Goal: Task Accomplishment & Management: Manage account settings

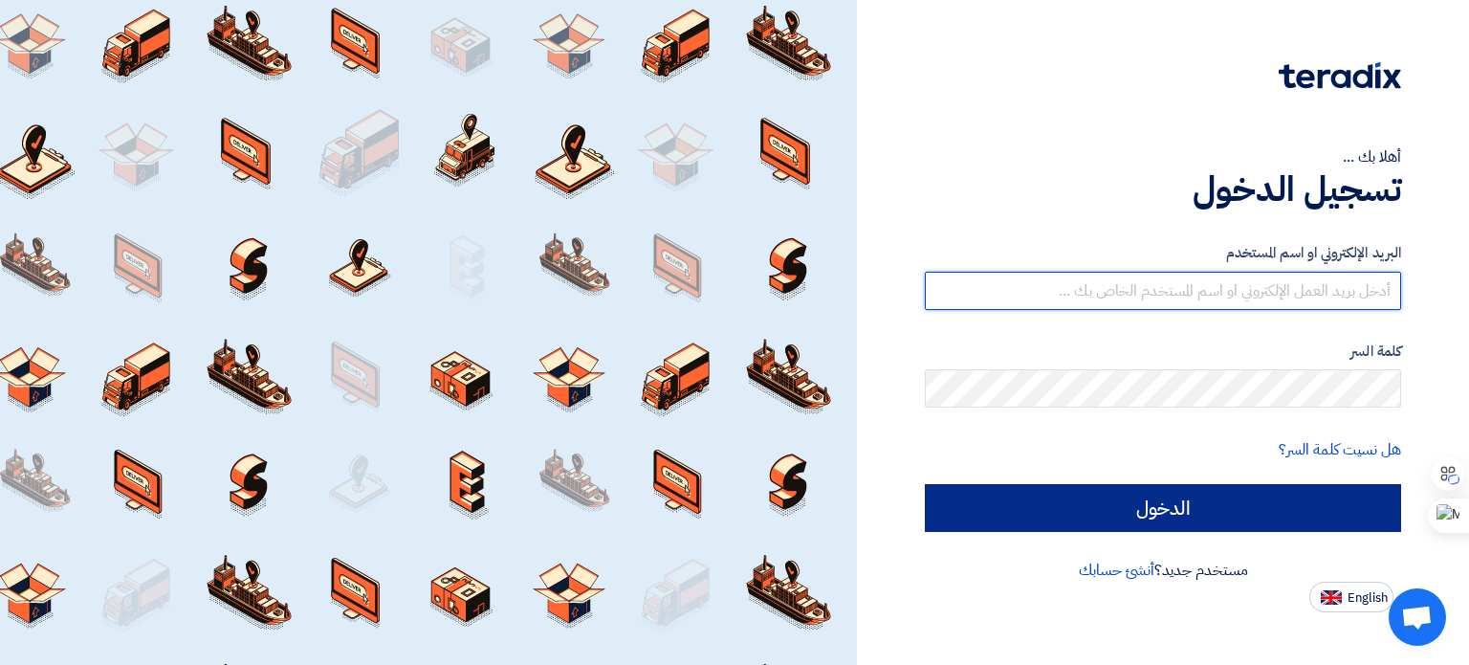
type input "[EMAIL_ADDRESS][DOMAIN_NAME]"
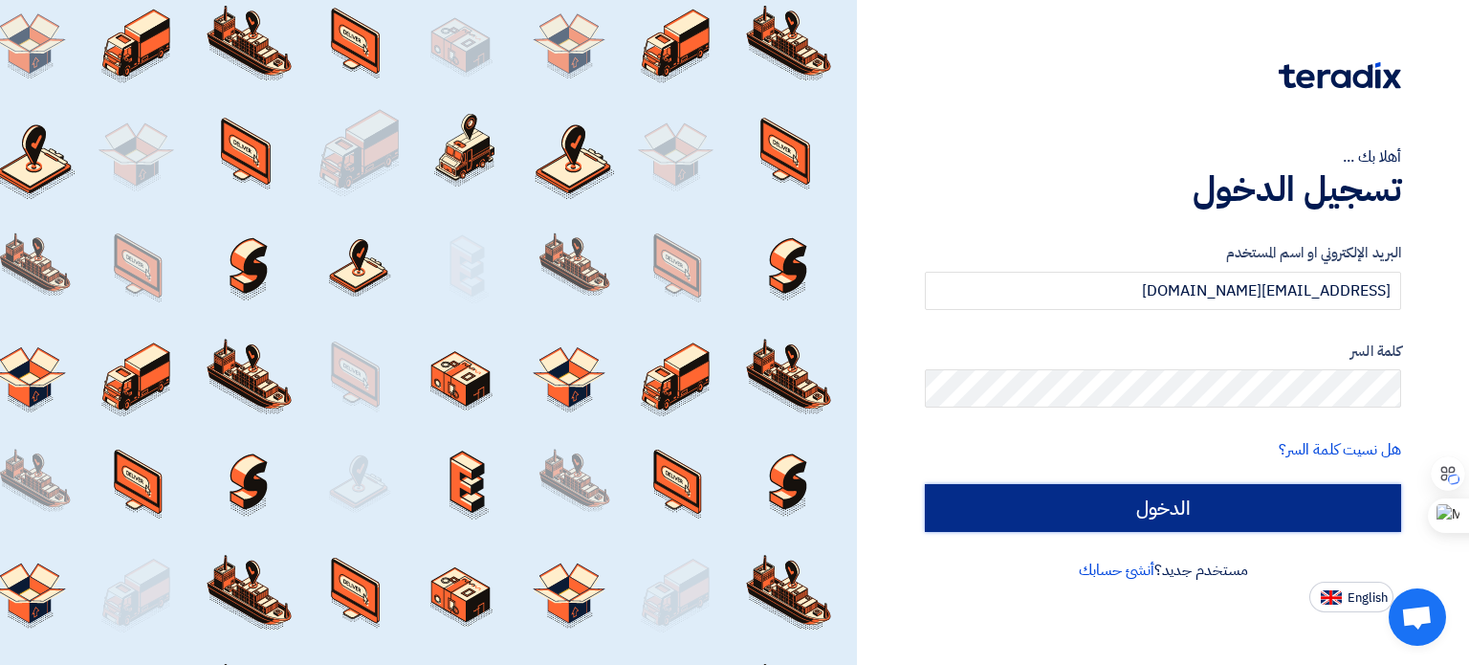
click at [1145, 513] on input "الدخول" at bounding box center [1163, 508] width 476 height 48
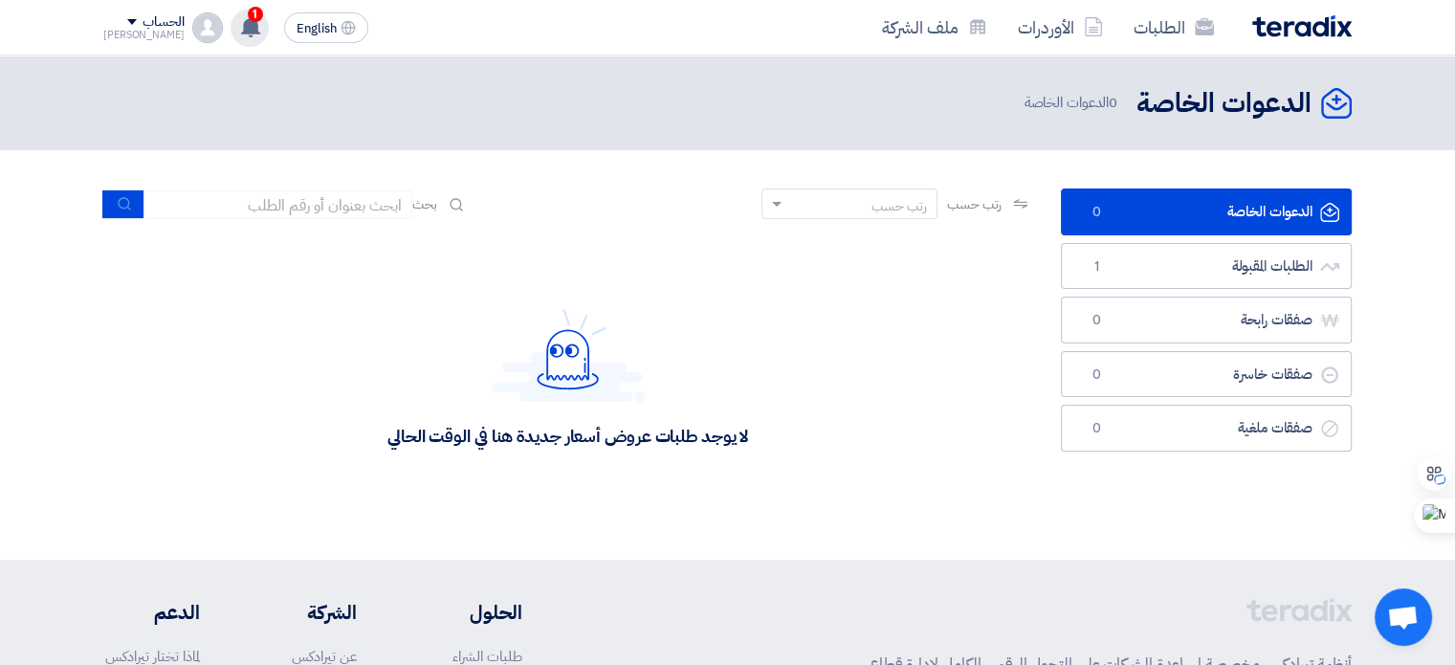
drag, startPoint x: 226, startPoint y: 14, endPoint x: 228, endPoint y: 53, distance: 38.3
click at [248, 14] on span "1" at bounding box center [255, 14] width 15 height 15
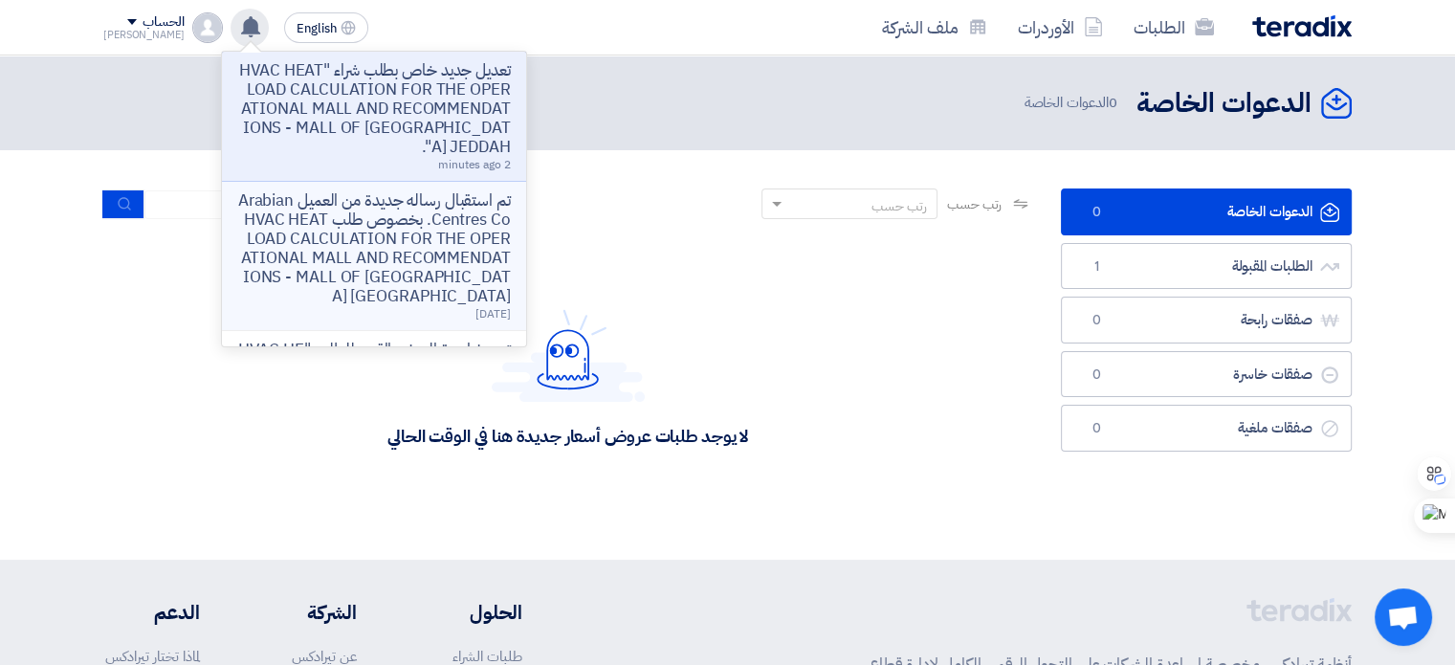
click at [368, 230] on p "تم استقبال رساله جديدة من العميل Arabian Centres Co. بخصوص طلب HVAC HEAT LOAD C…" at bounding box center [374, 248] width 274 height 115
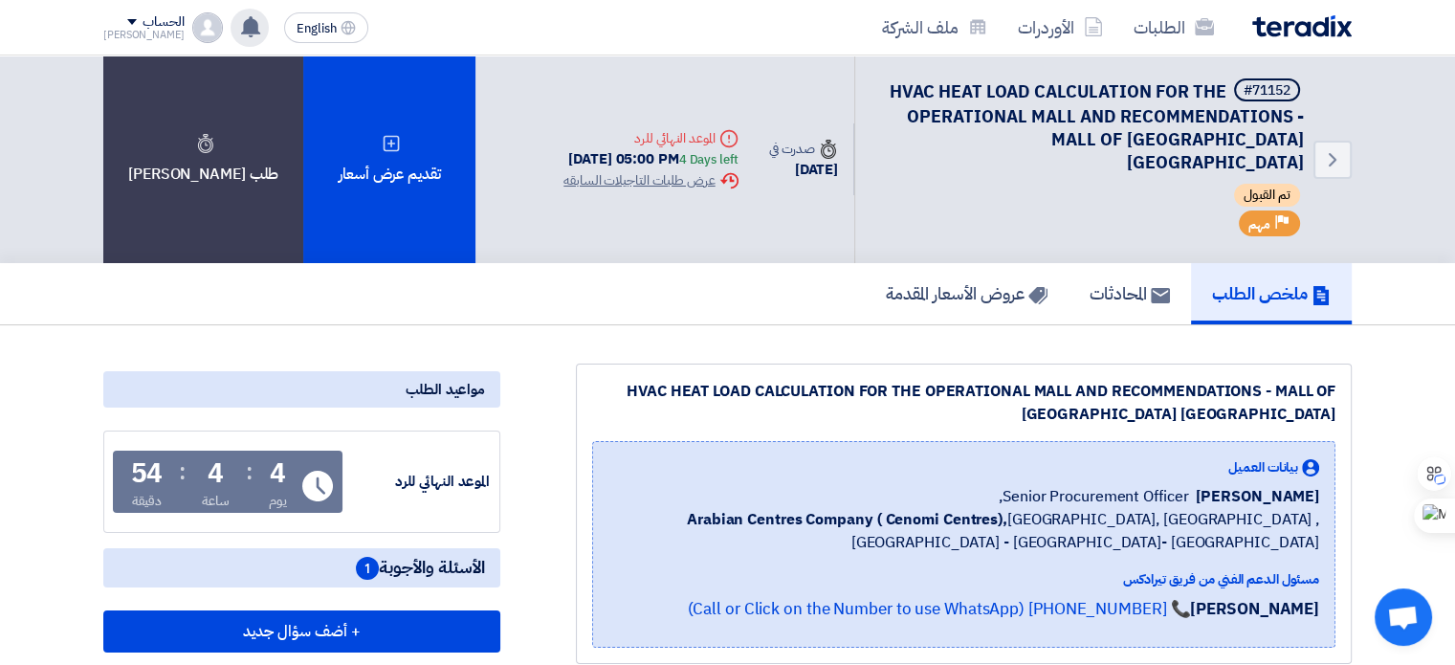
click at [241, 18] on use at bounding box center [250, 26] width 19 height 21
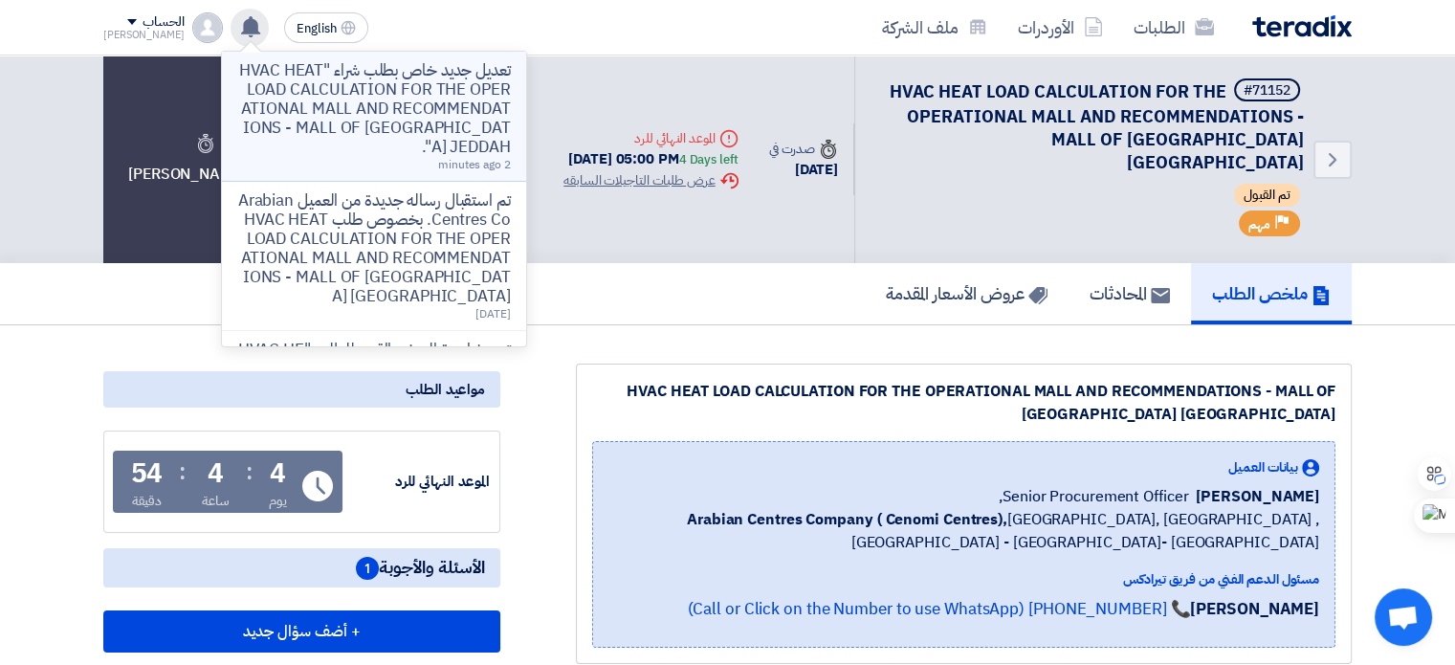
click at [333, 102] on p "تعديل جديد خاص بطلب شراء "HVAC HEAT LOAD CALCULATION FOR THE OPERATIONAL MALL A…" at bounding box center [374, 109] width 274 height 96
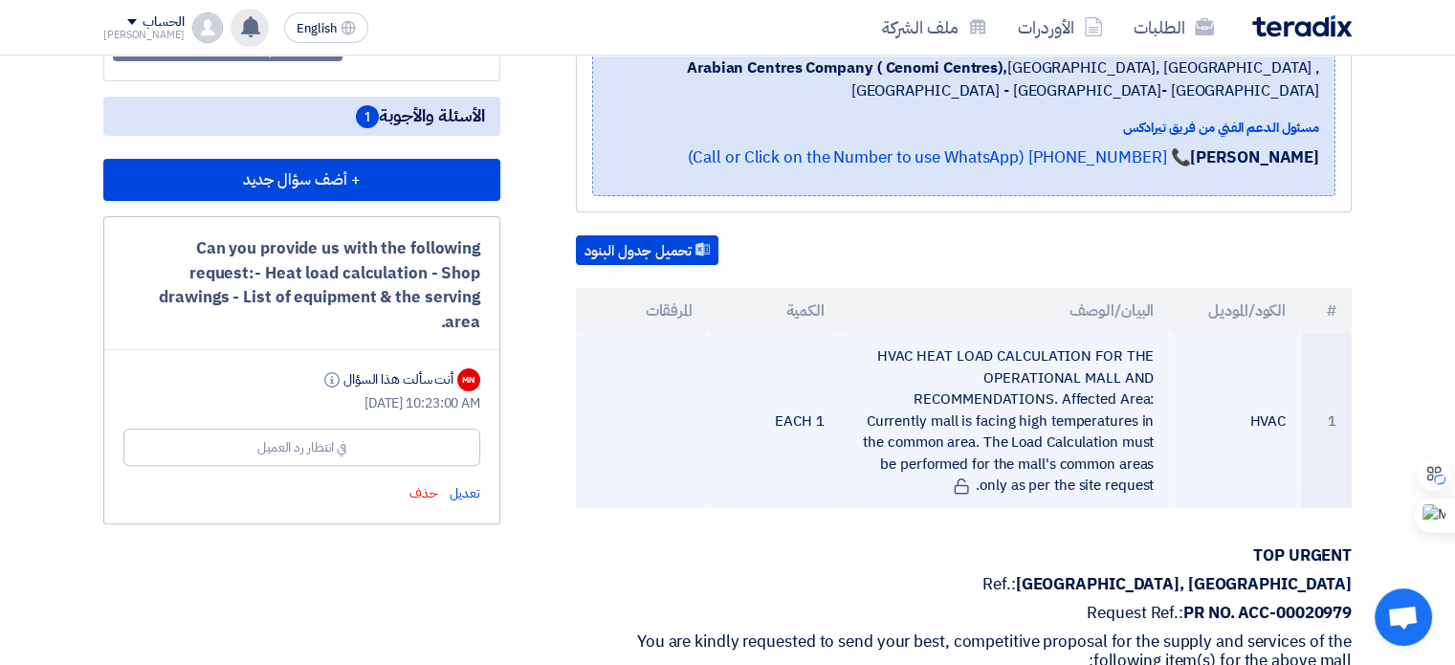
scroll to position [398, 0]
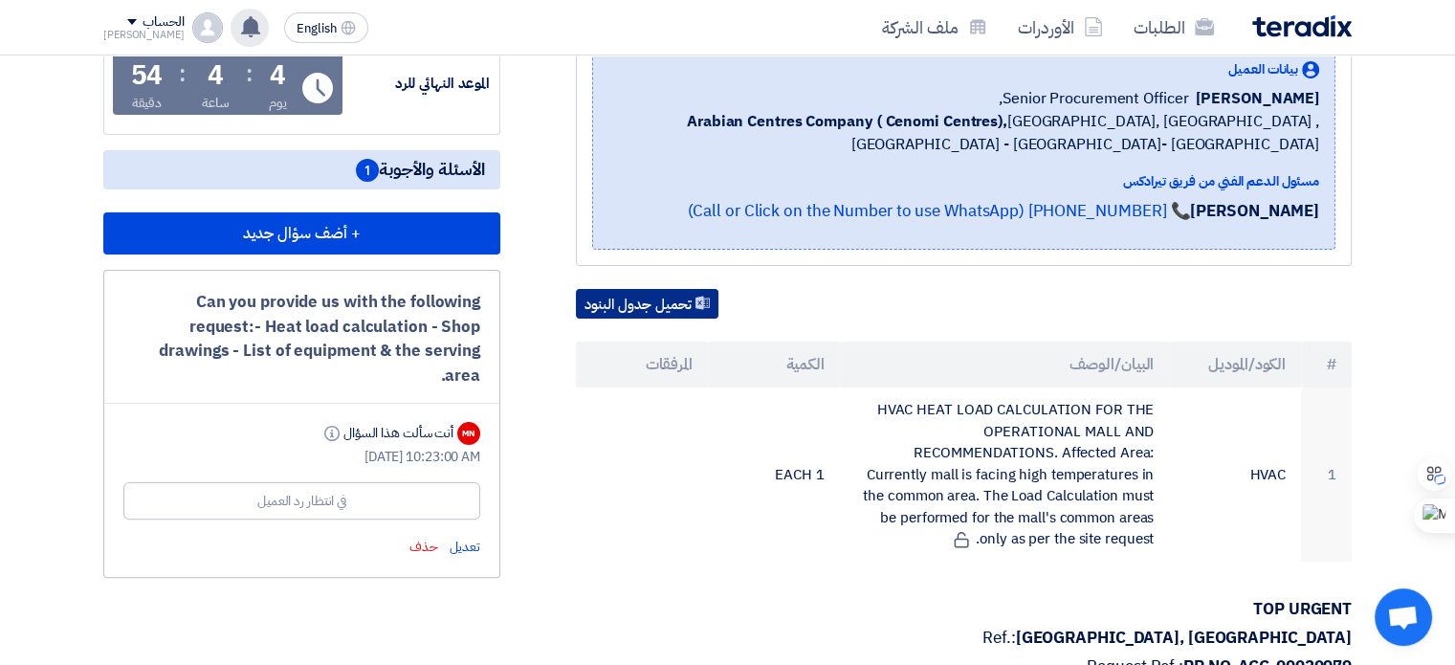
click at [660, 289] on button "تحميل جدول البنود" at bounding box center [647, 304] width 143 height 31
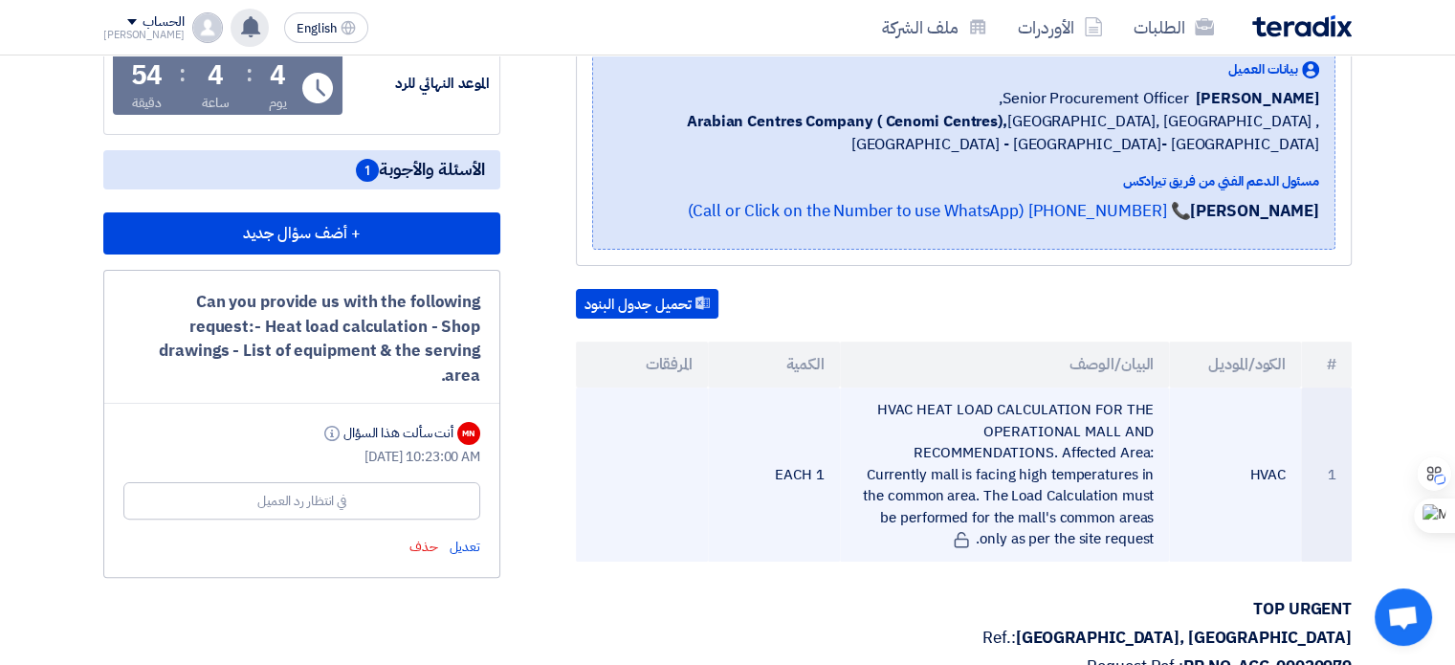
click at [1084, 449] on td "HVAC HEAT LOAD CALCULATION FOR THE OPERATIONAL MALL AND RECOMMENDATIONS. Affect…" at bounding box center [1005, 474] width 330 height 174
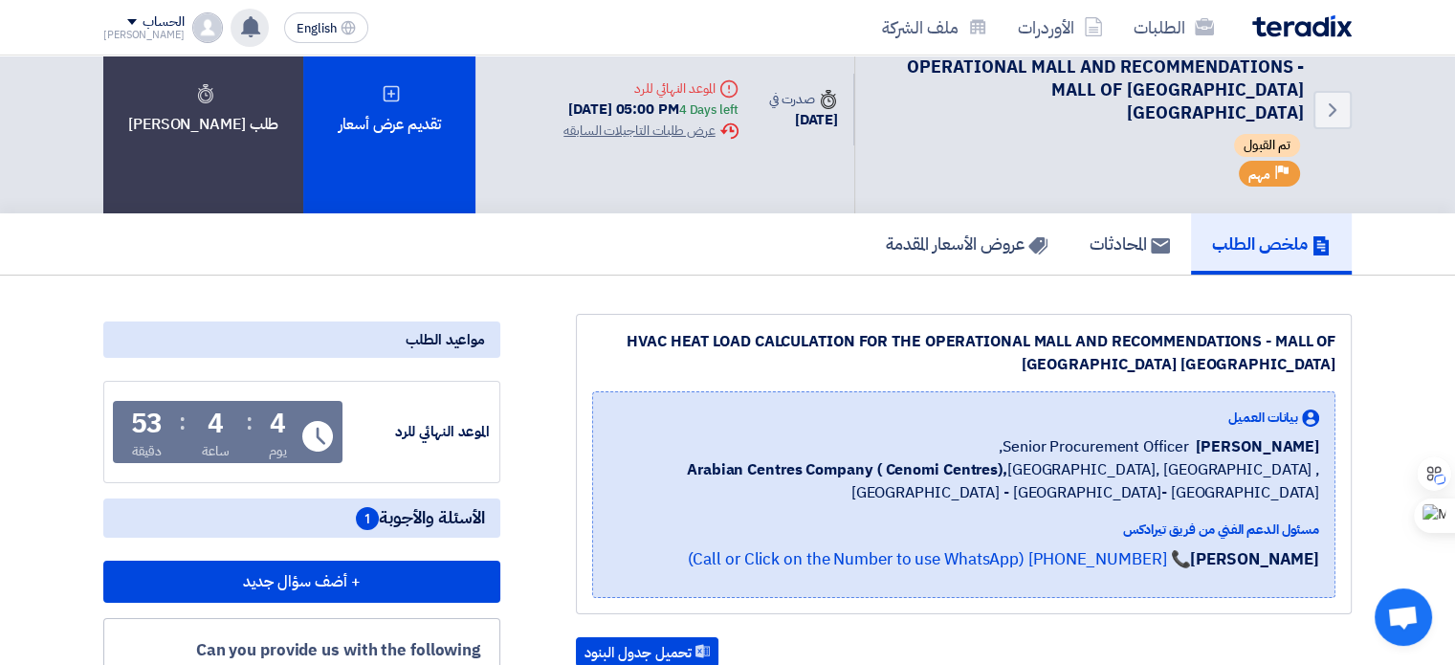
scroll to position [0, 0]
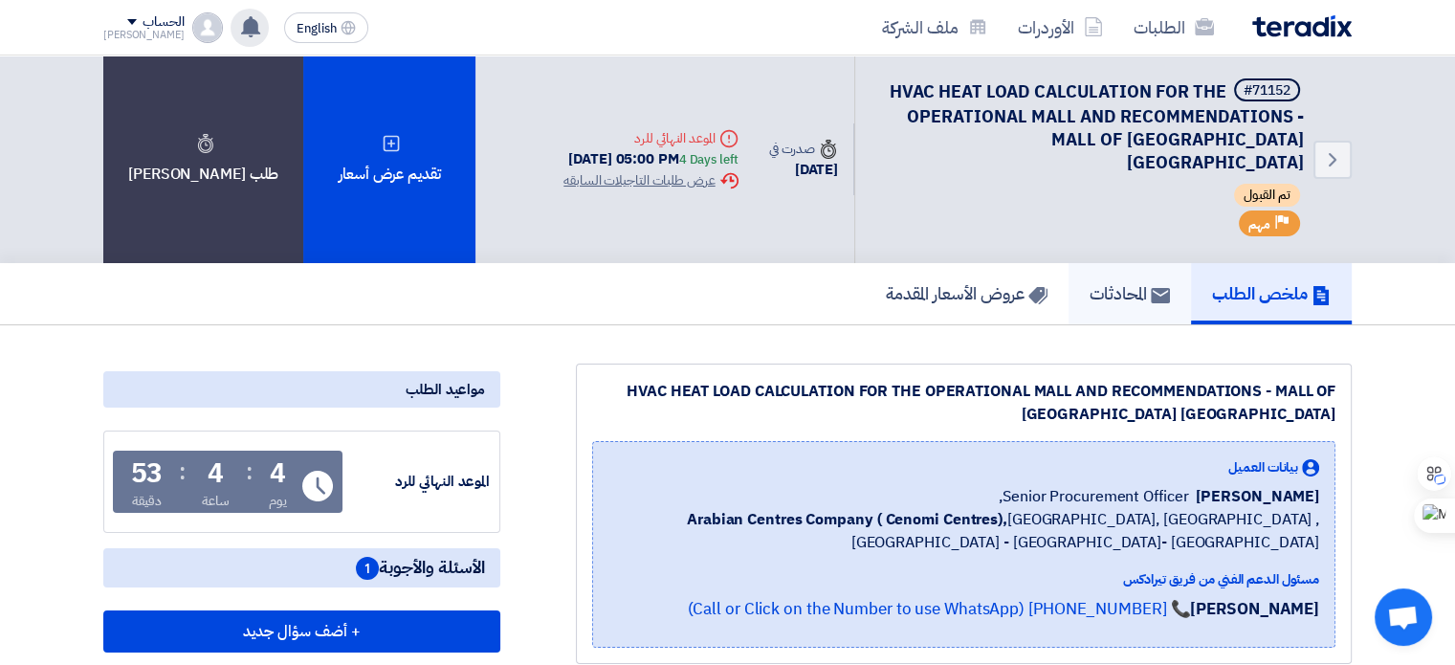
click at [1125, 282] on h5 "المحادثات" at bounding box center [1130, 293] width 80 height 22
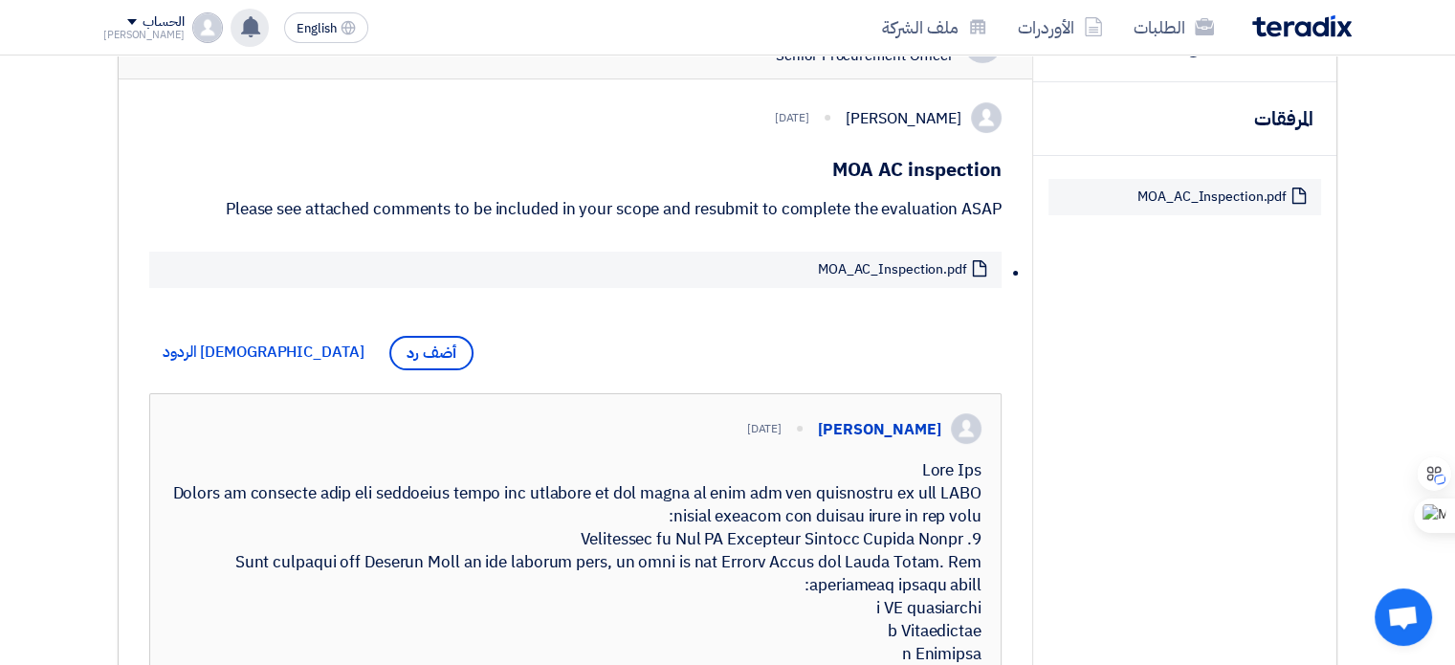
scroll to position [185, 0]
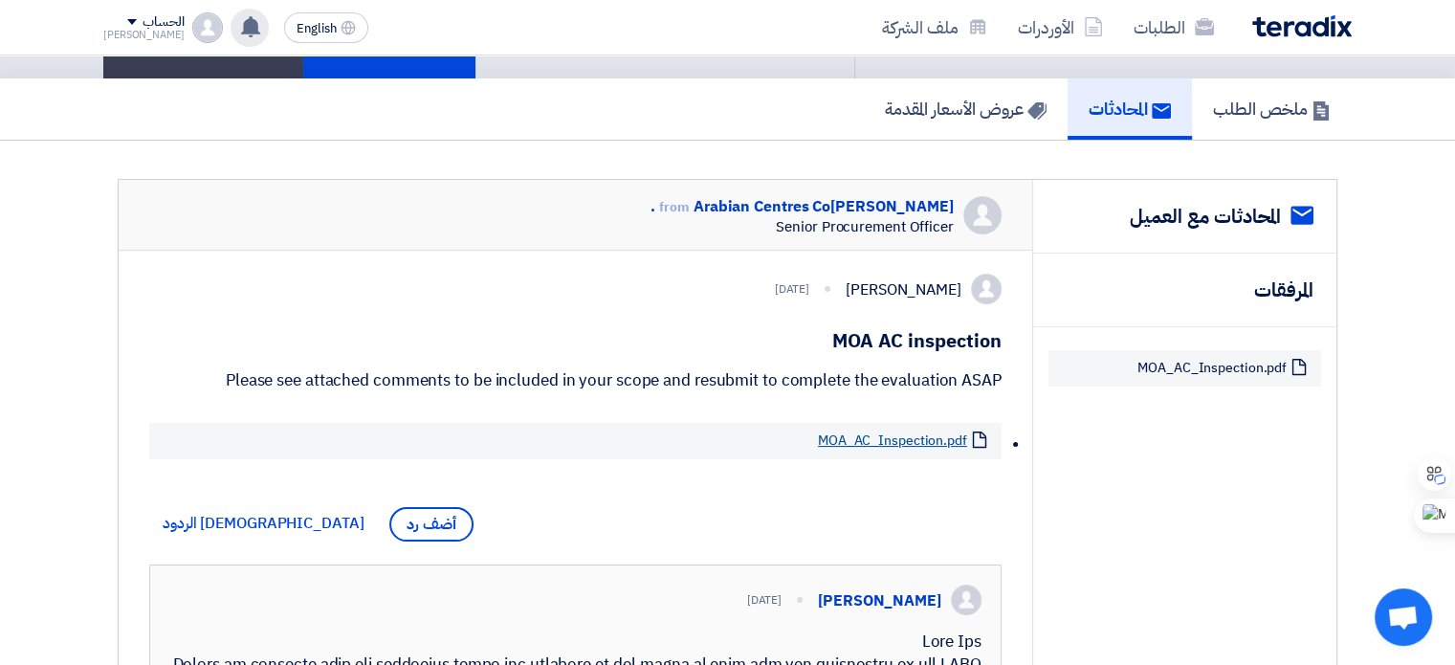
click at [919, 432] on link "MOA_AC_Inspection.pdf" at bounding box center [892, 440] width 149 height 17
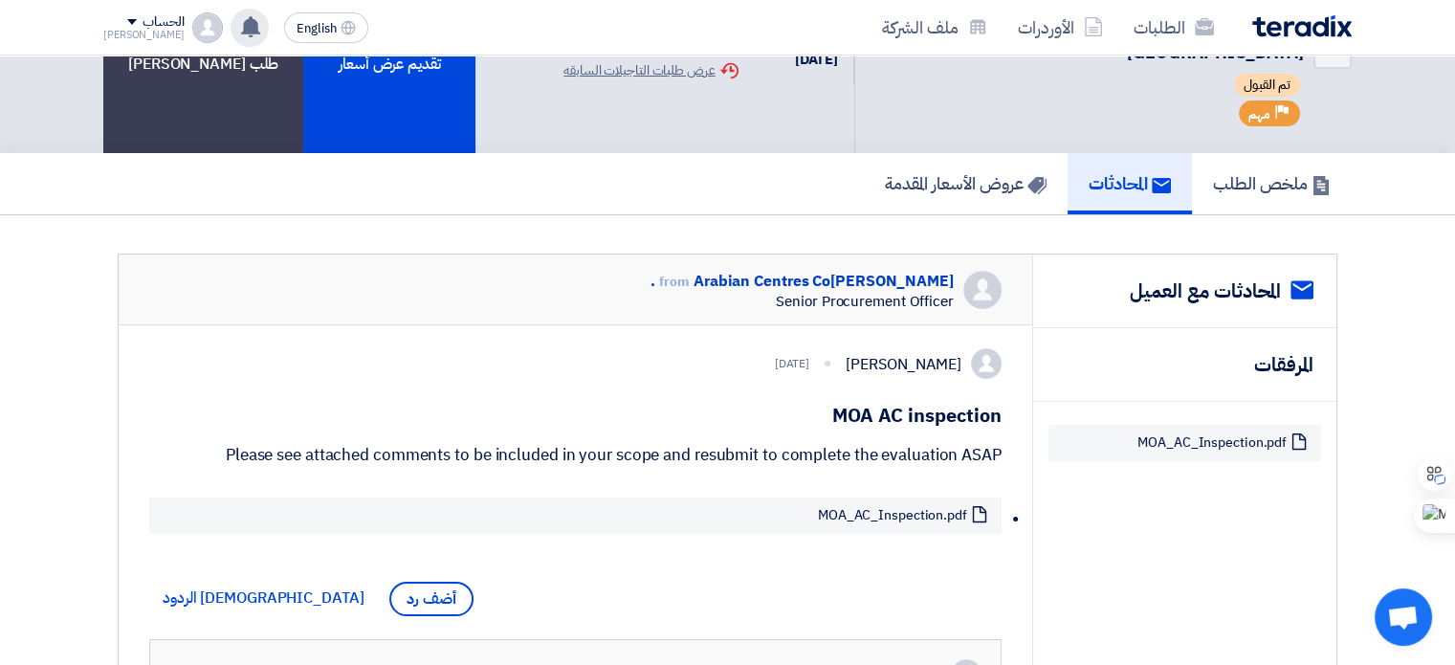
scroll to position [89, 0]
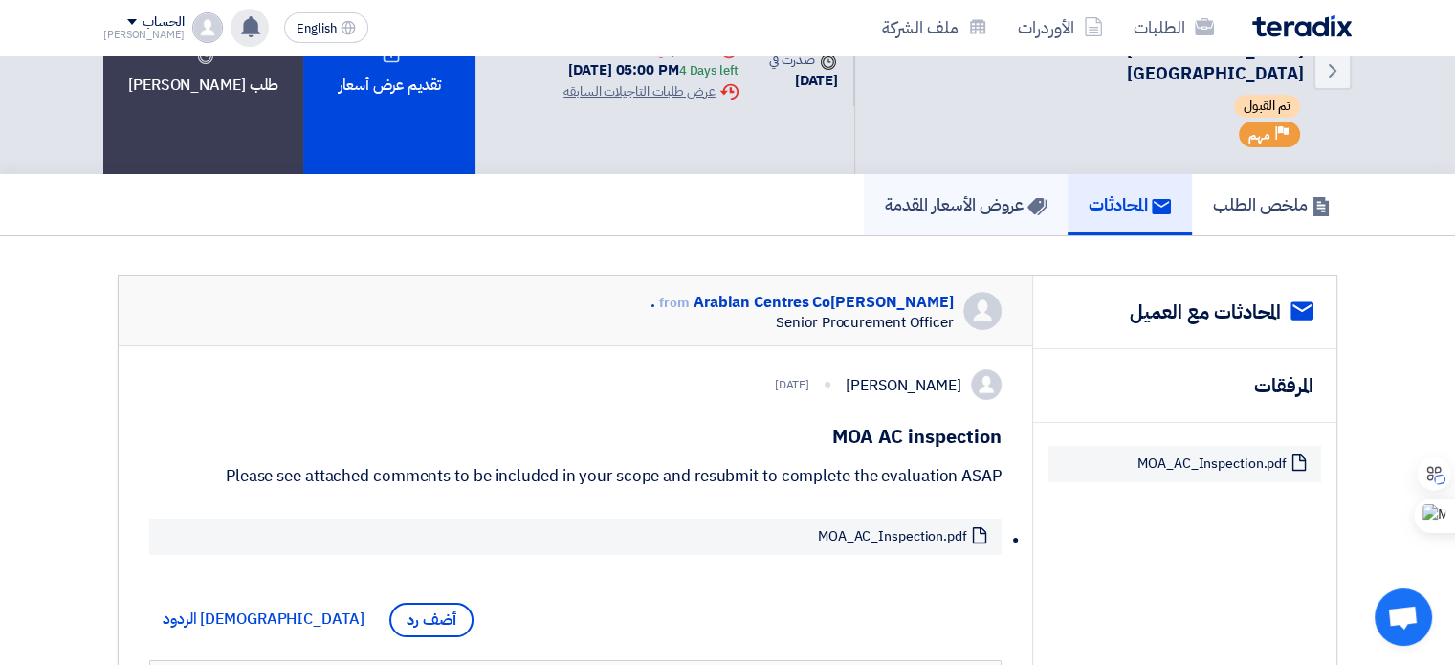
click at [944, 193] on h5 "عروض الأسعار المقدمة" at bounding box center [966, 204] width 162 height 22
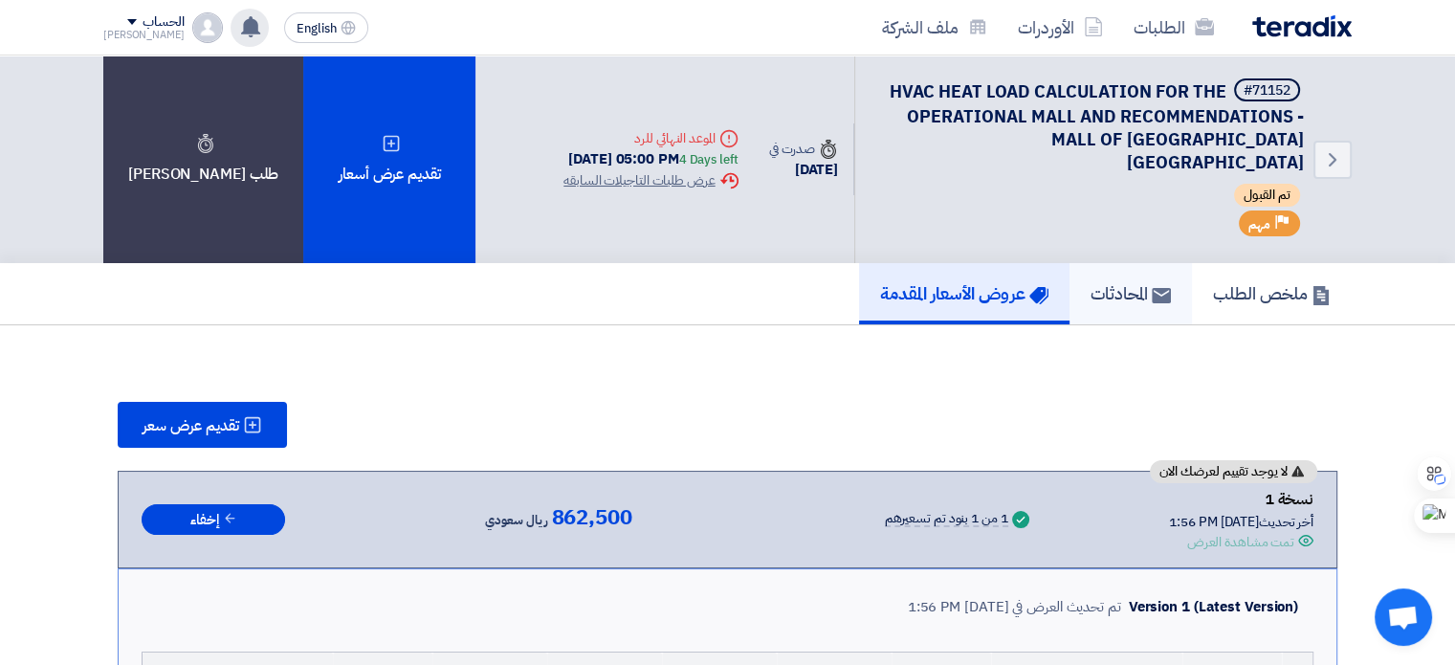
click at [1102, 282] on h5 "المحادثات" at bounding box center [1131, 293] width 80 height 22
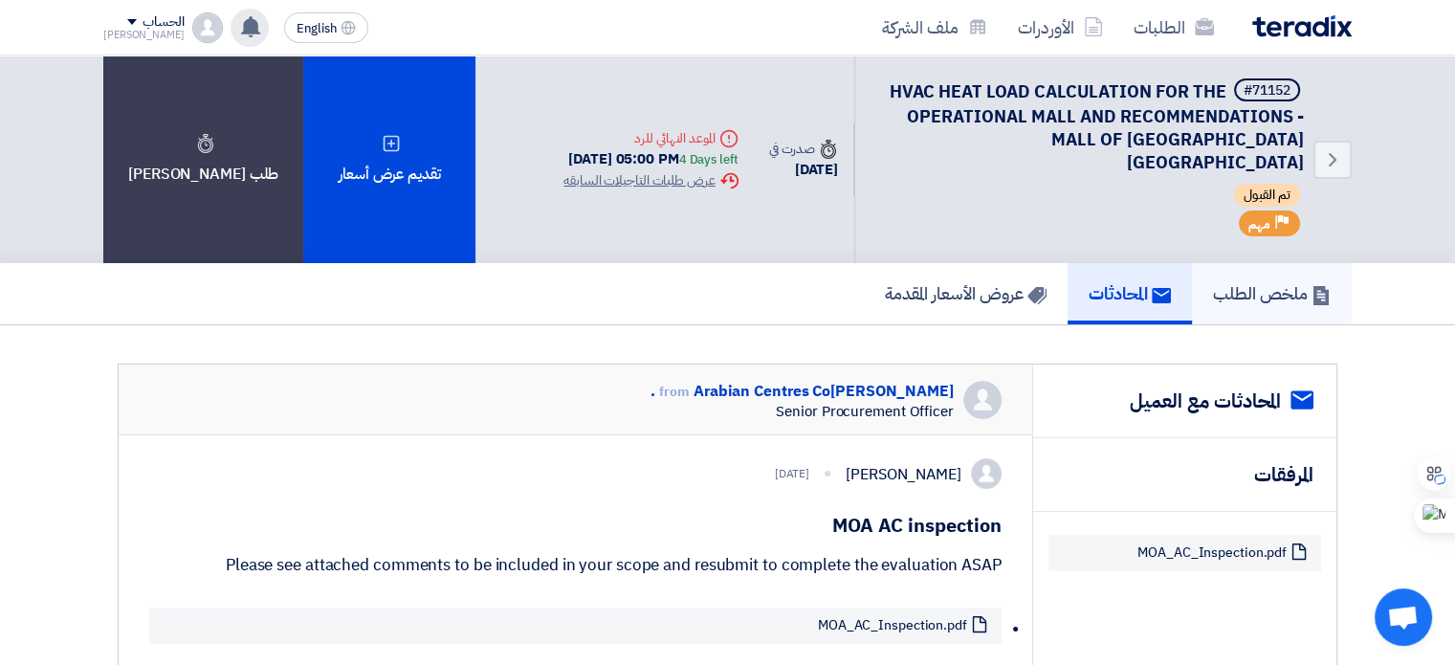
click at [1256, 282] on h5 "ملخص الطلب" at bounding box center [1272, 293] width 118 height 22
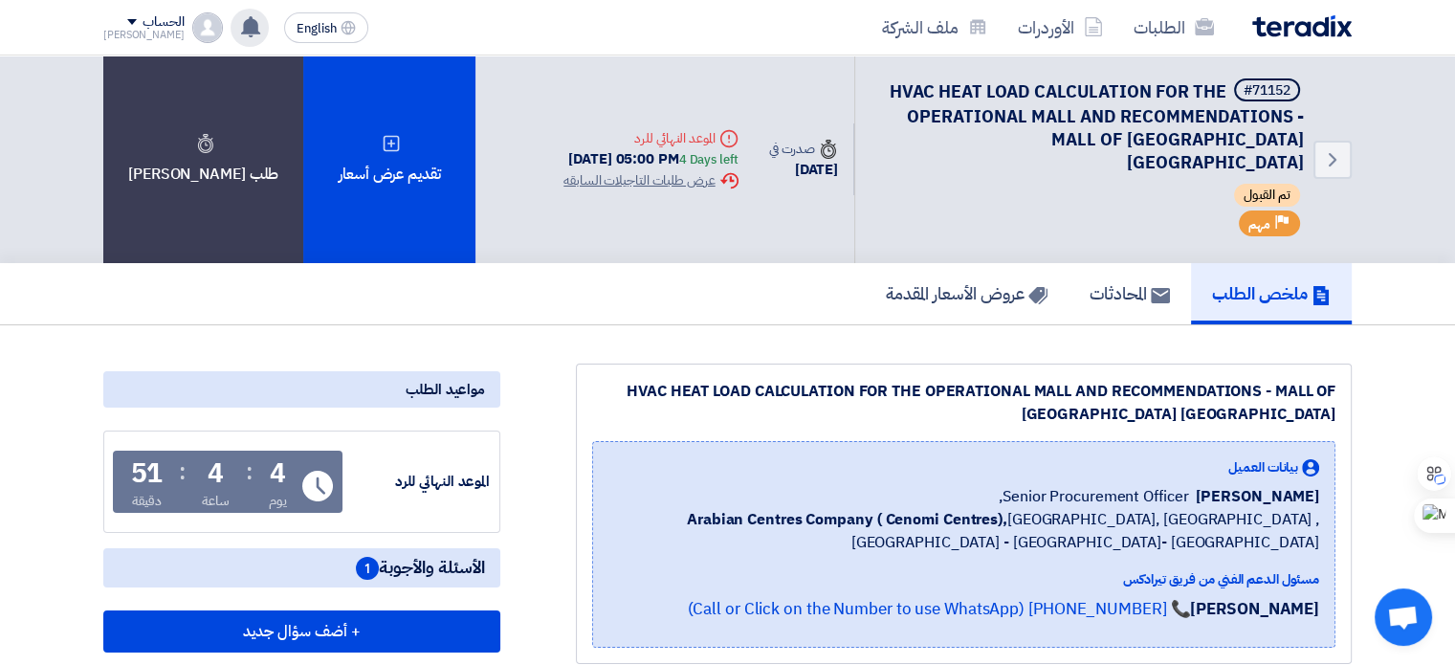
click at [772, 282] on div "ملخص الطلب المحادثات عروض الأسعار المقدمة" at bounding box center [727, 293] width 1248 height 61
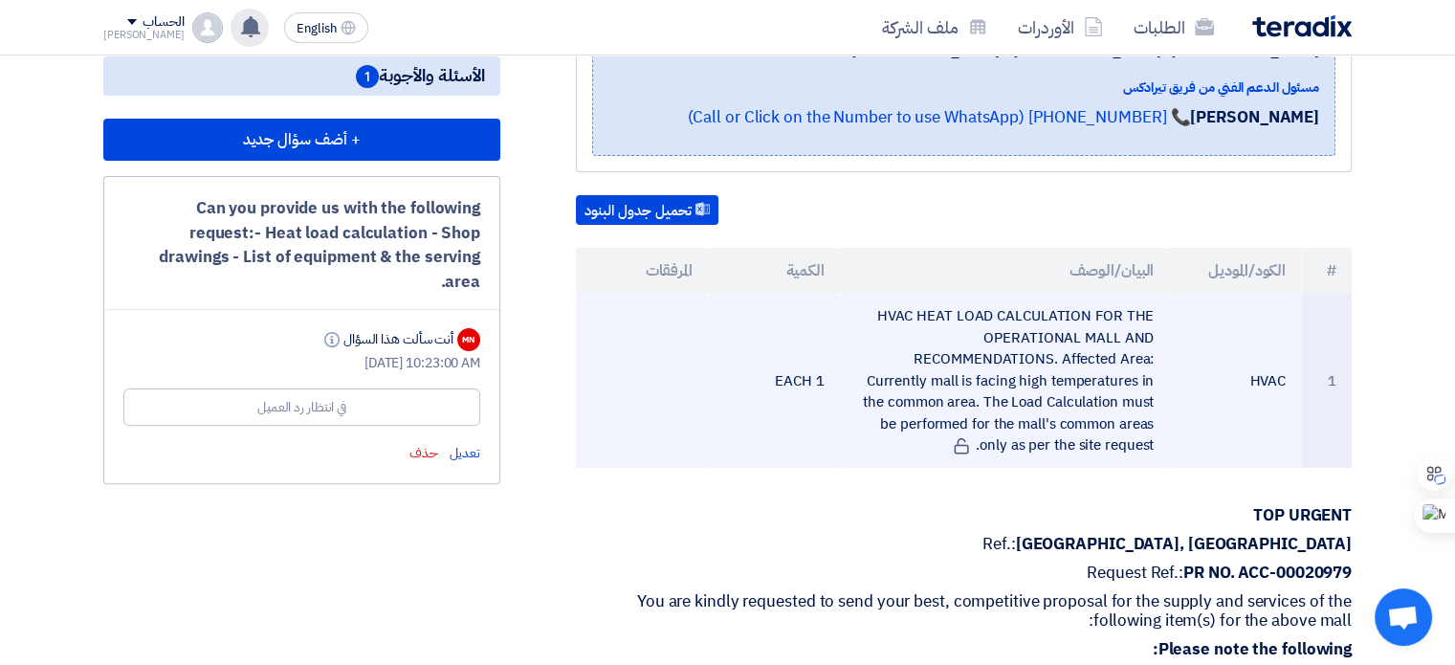
scroll to position [574, 0]
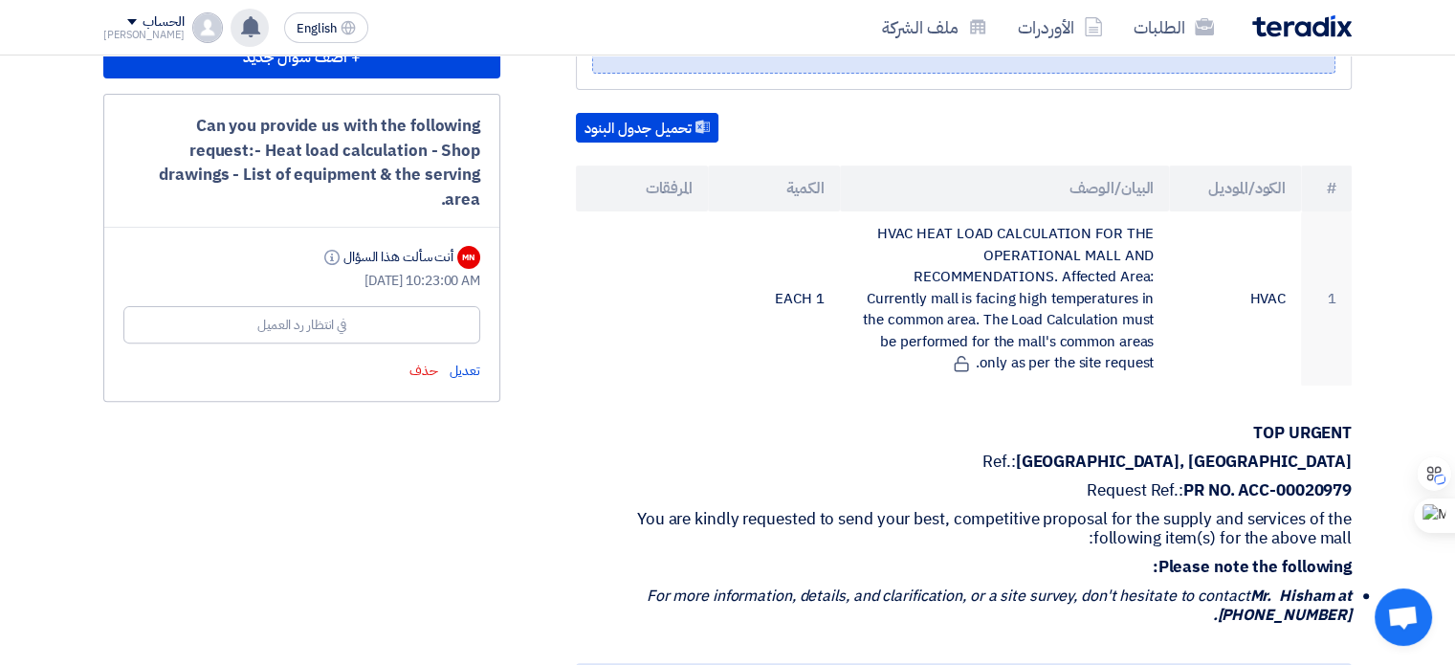
click at [559, 175] on div "HVAC HEAT LOAD CALCULATION FOR THE OPERATIONAL MALL AND RECOMMENDATIONS - MALL …" at bounding box center [940, 394] width 851 height 1209
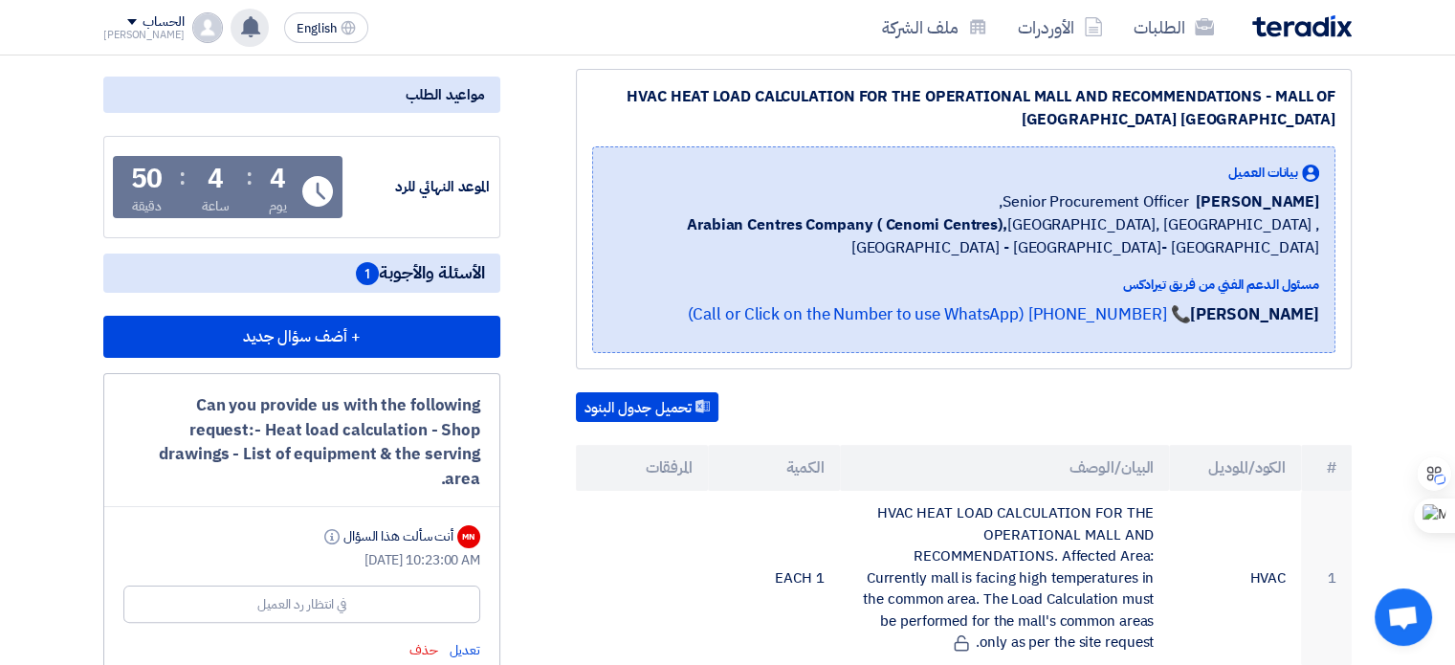
scroll to position [287, 0]
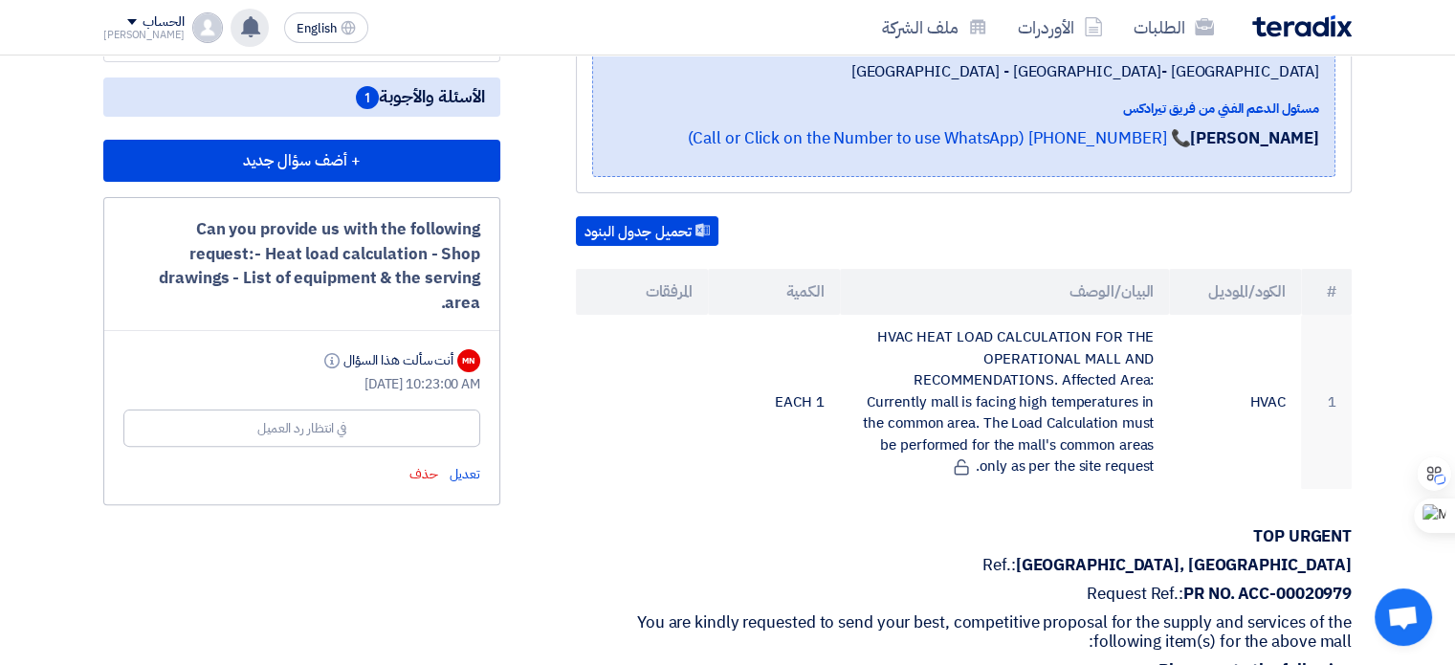
scroll to position [478, 0]
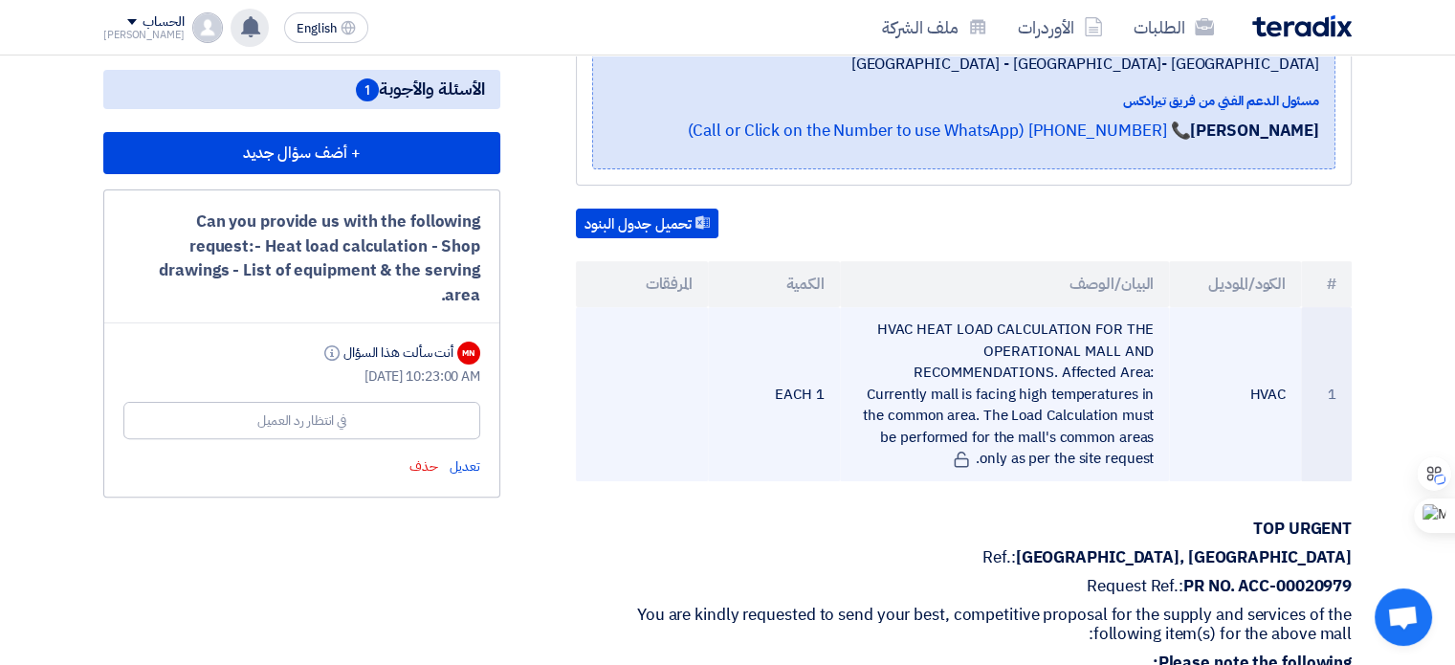
click at [1031, 372] on td "HVAC HEAT LOAD CALCULATION FOR THE OPERATIONAL MALL AND RECOMMENDATIONS. Affect…" at bounding box center [1005, 394] width 330 height 174
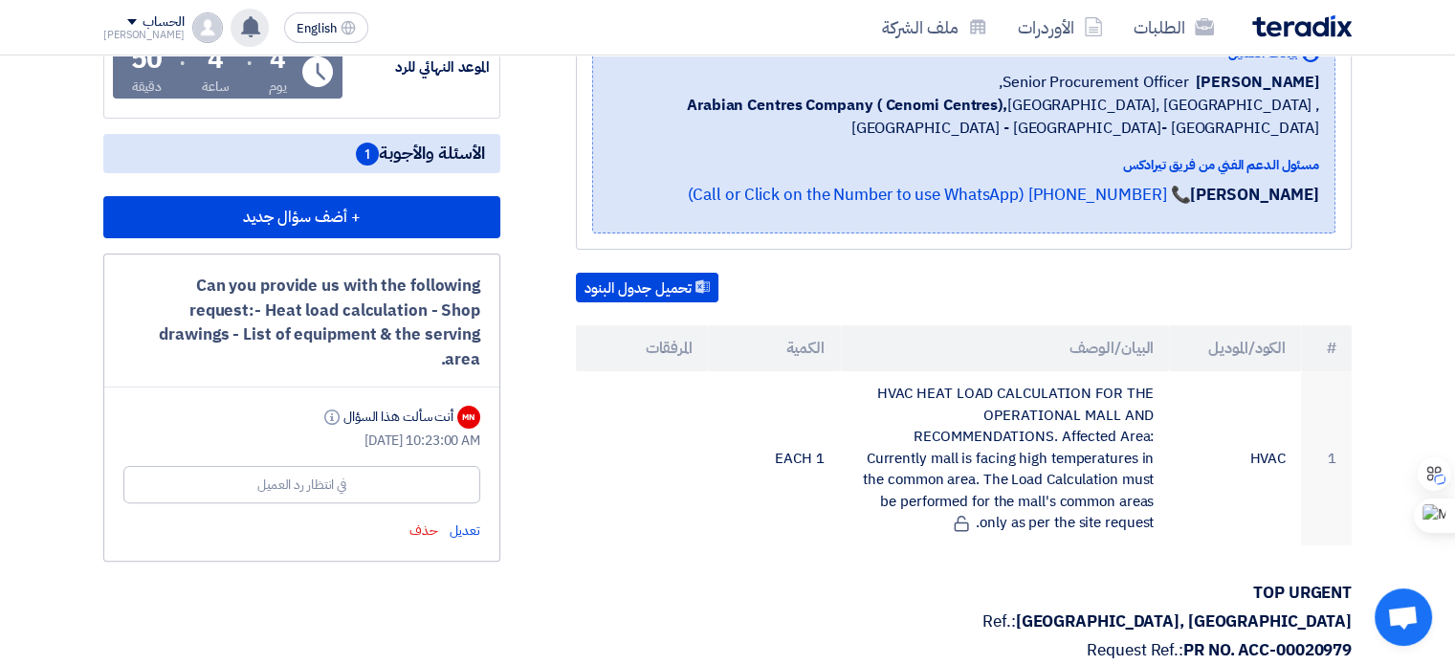
scroll to position [287, 0]
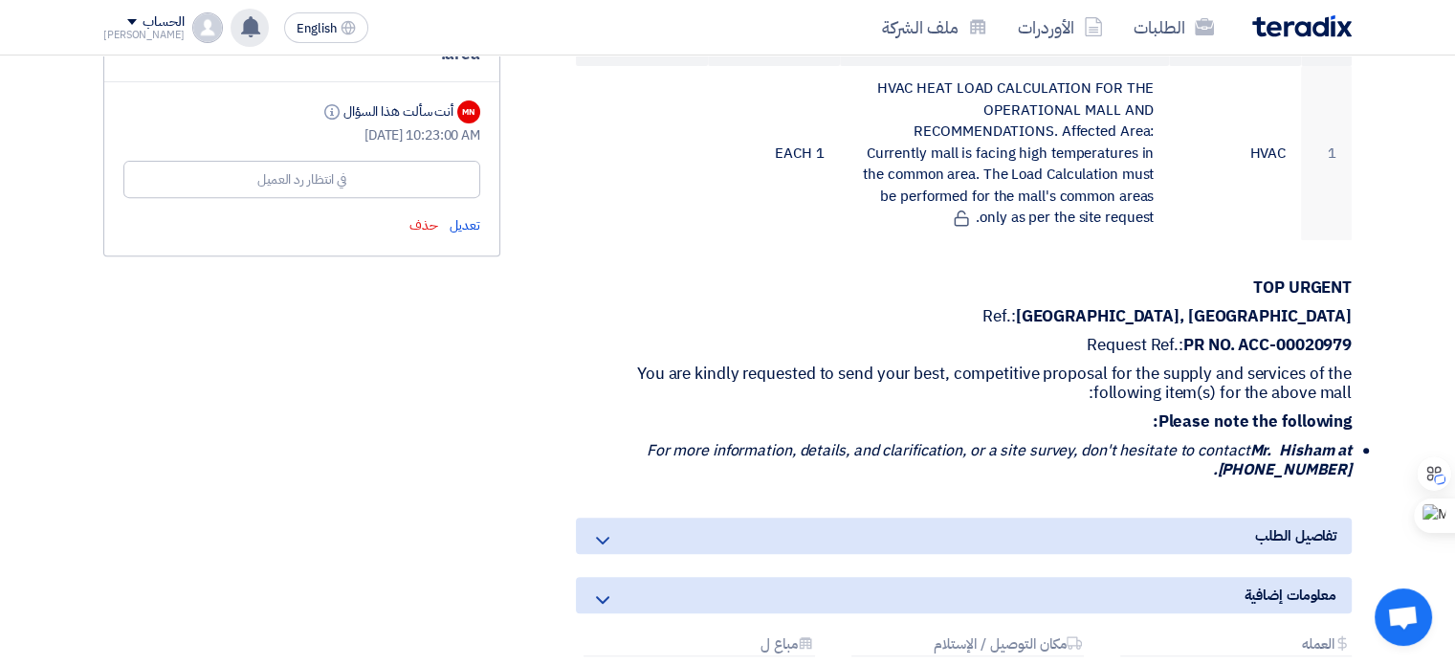
scroll to position [765, 0]
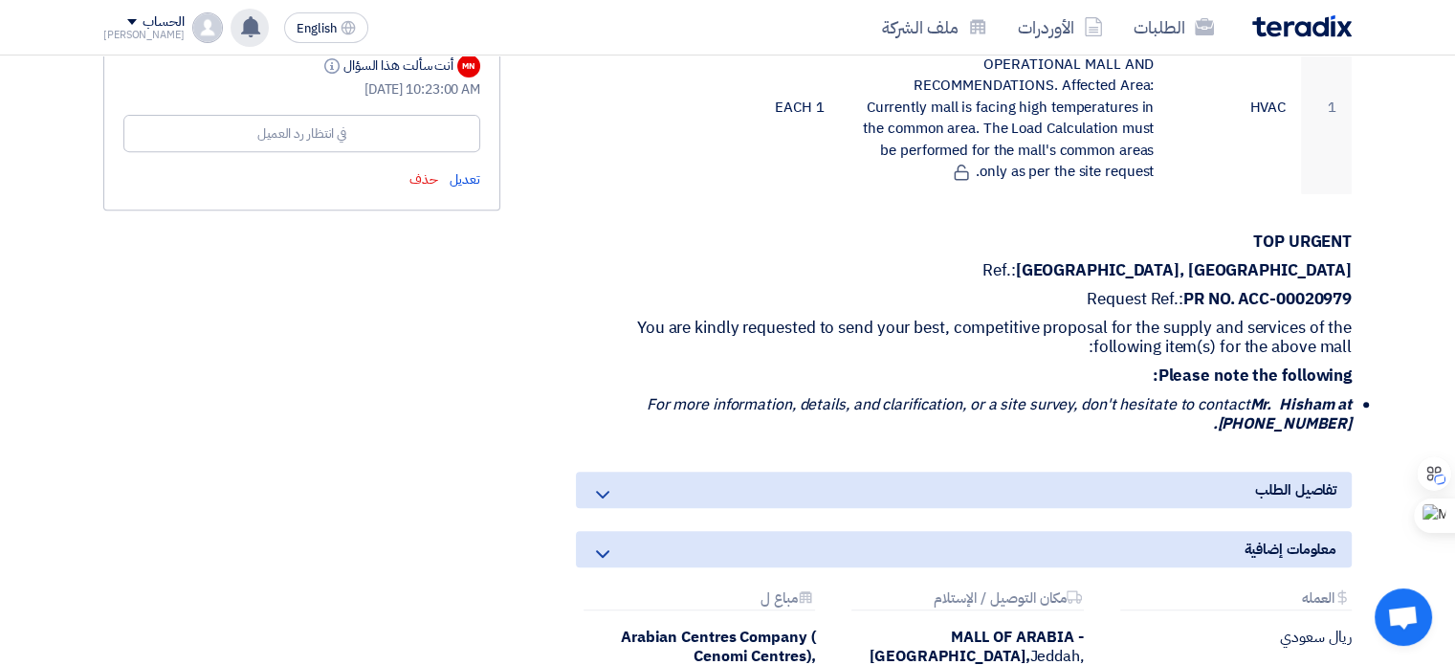
click at [1185, 472] on div "تفاصيل الطلب" at bounding box center [964, 490] width 776 height 36
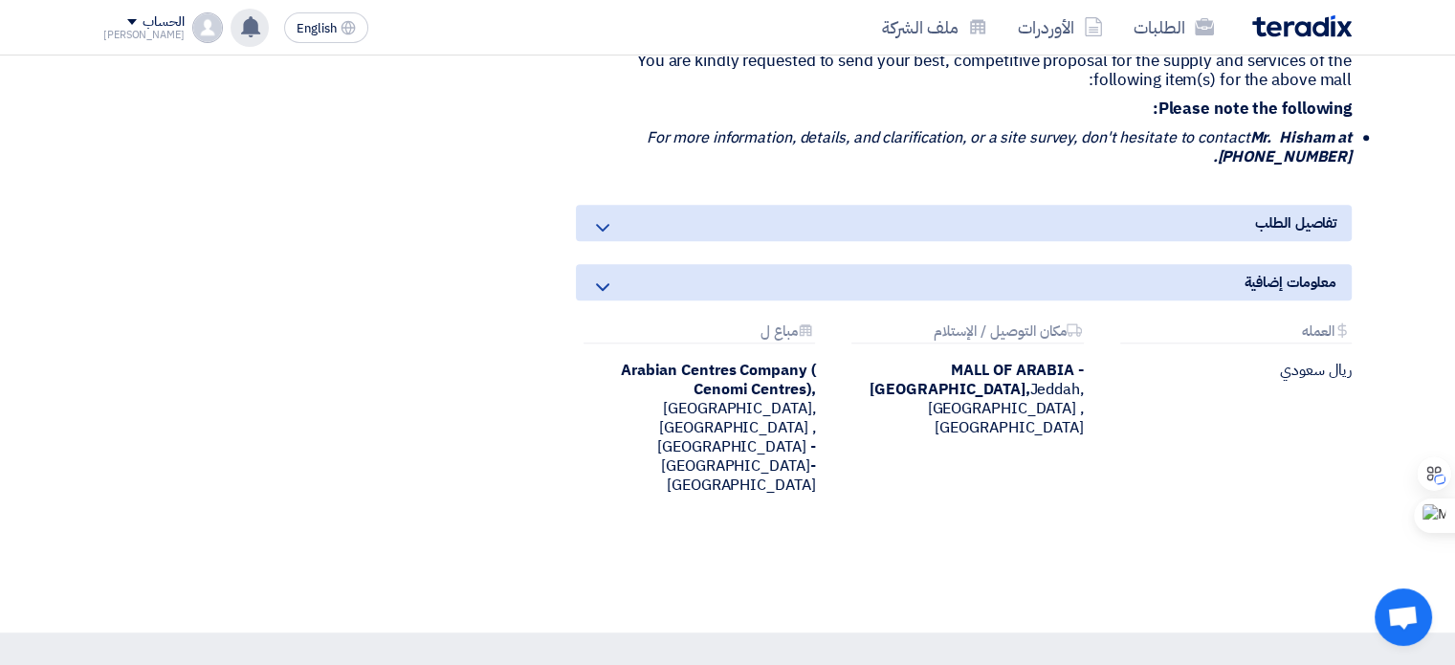
scroll to position [1052, 0]
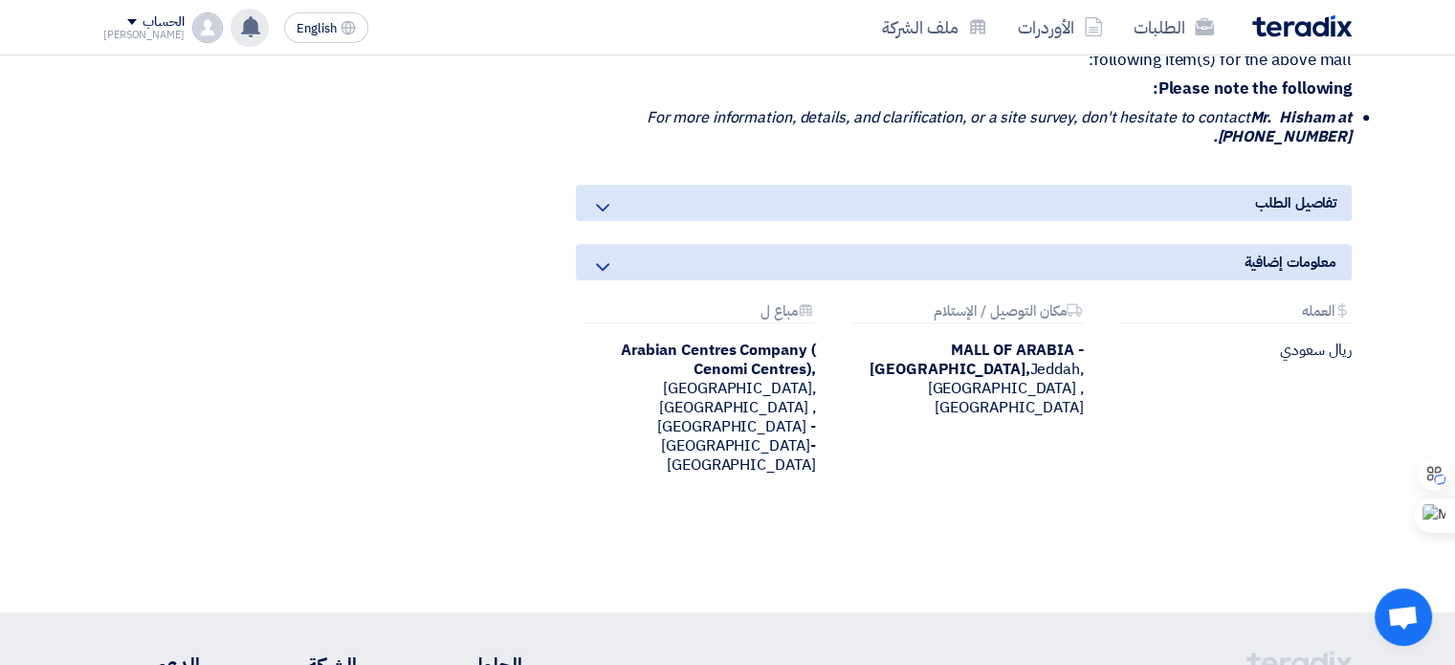
click at [600, 204] on use at bounding box center [602, 208] width 13 height 8
click at [1009, 185] on div "تفاصيل الطلب" at bounding box center [964, 203] width 776 height 36
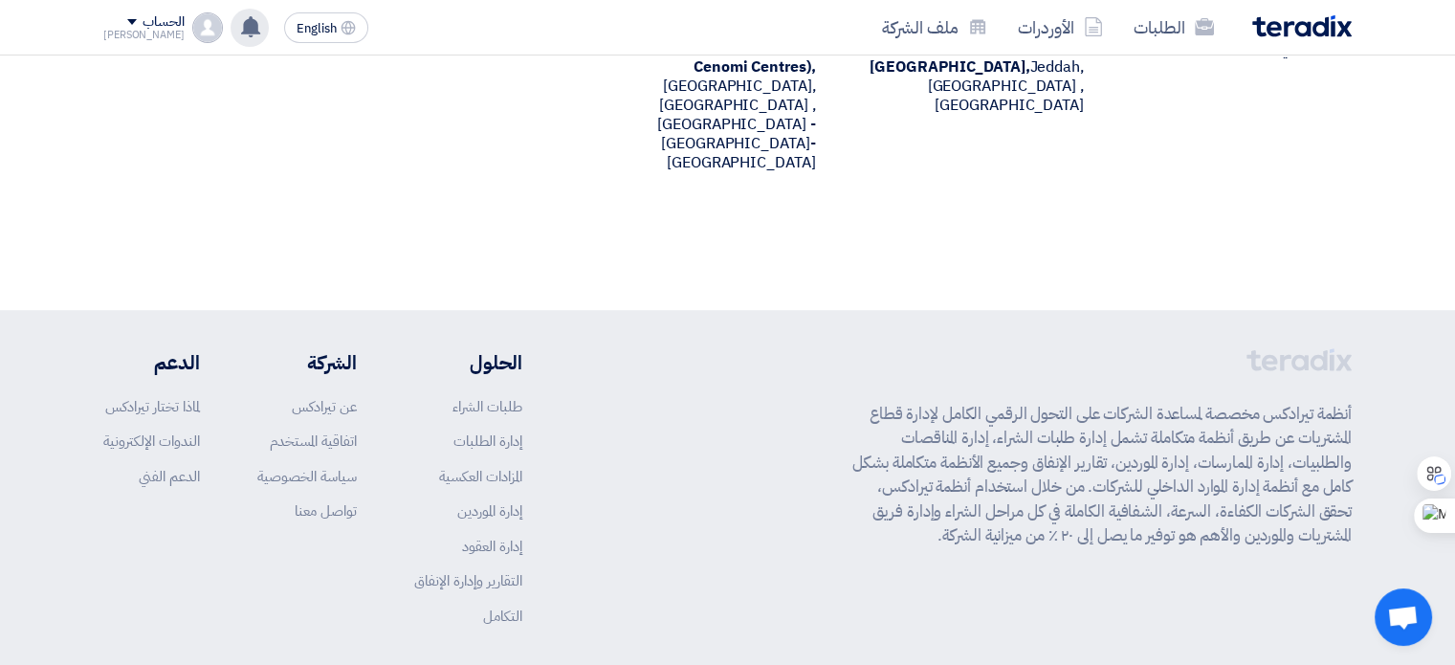
scroll to position [1068, 0]
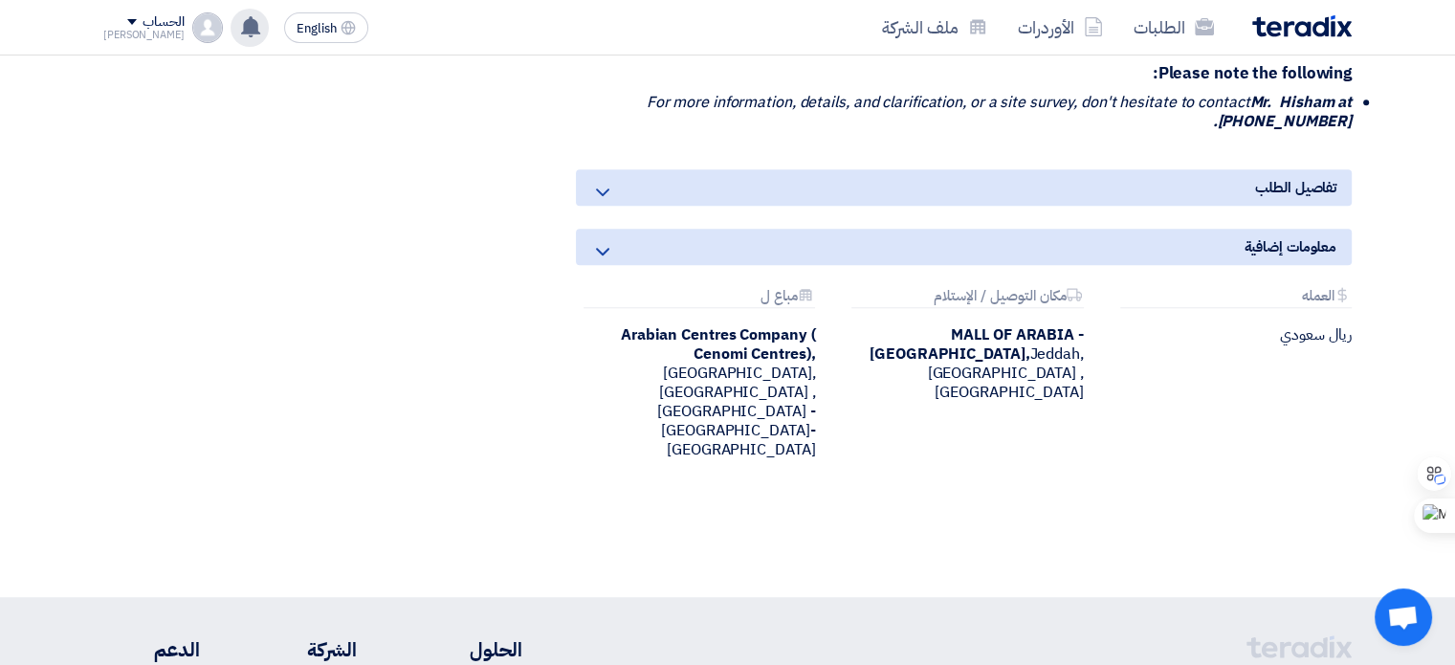
click at [1232, 229] on div "معلومات إضافية" at bounding box center [964, 247] width 776 height 36
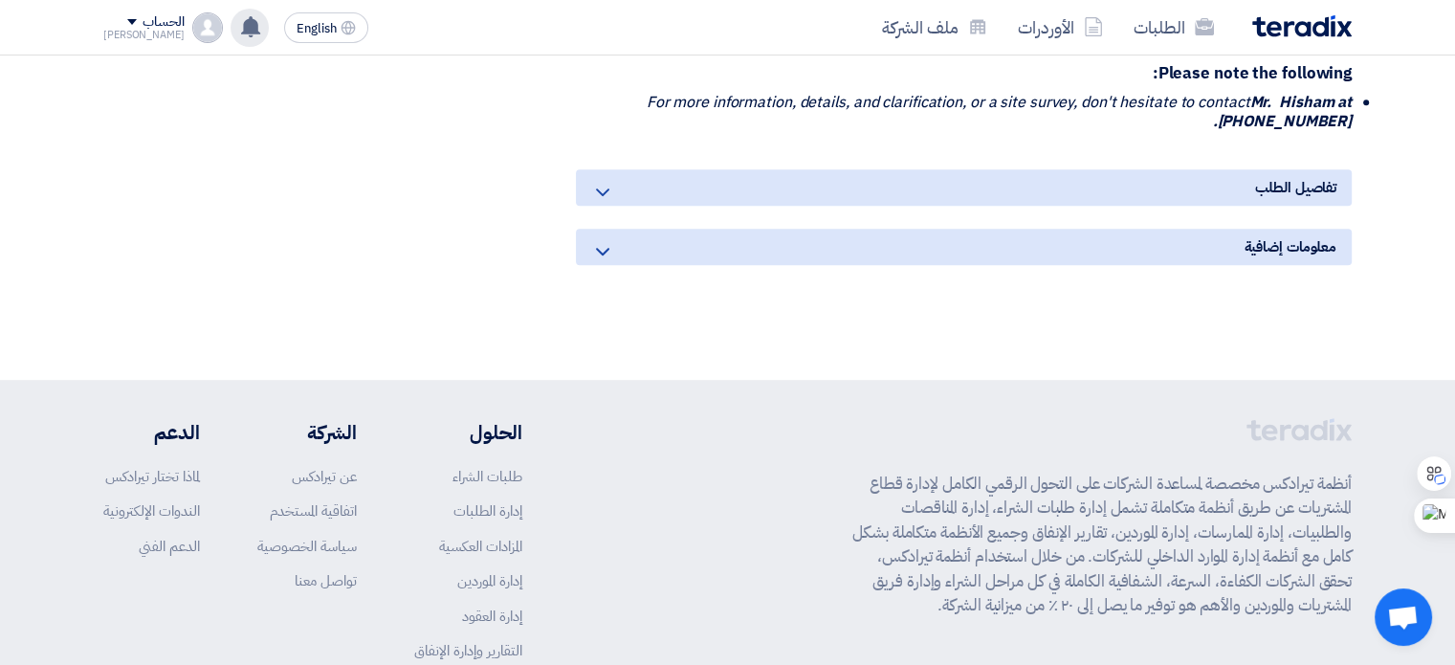
click at [1171, 229] on div "معلومات إضافية" at bounding box center [964, 247] width 776 height 36
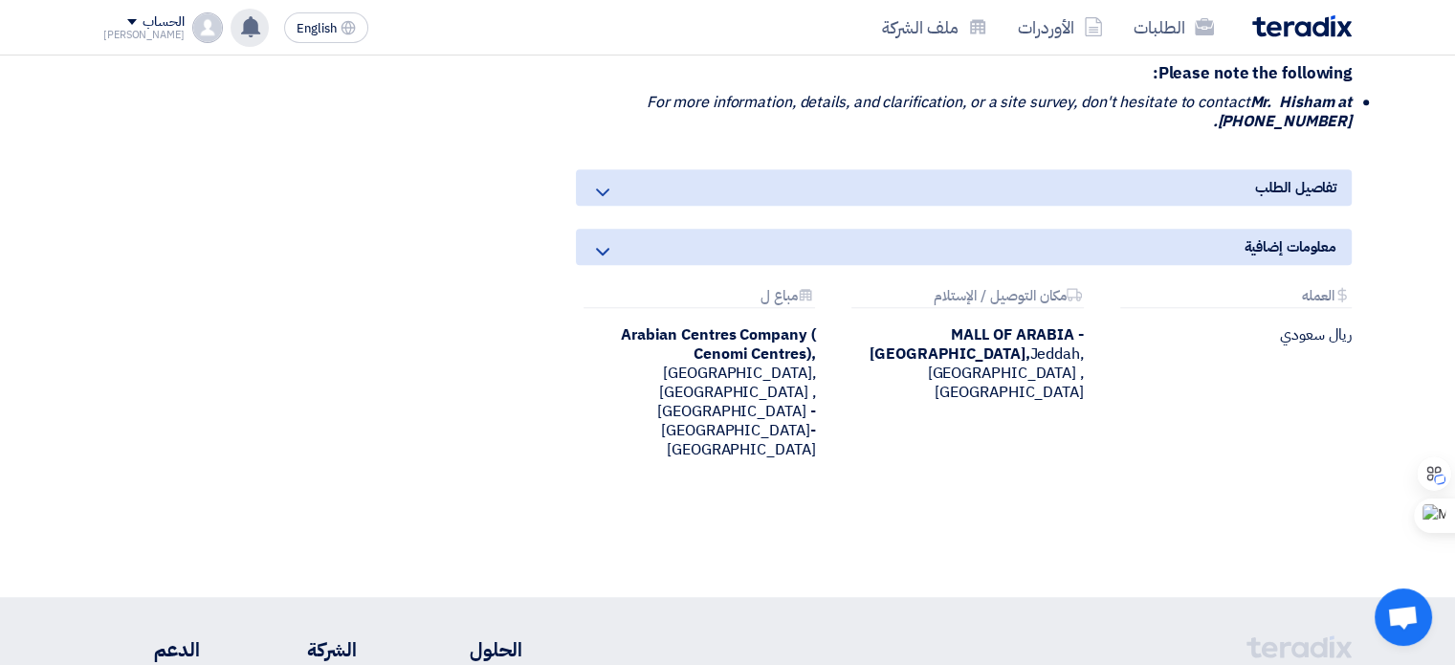
click at [1140, 169] on div "تفاصيل الطلب" at bounding box center [964, 187] width 776 height 36
click at [603, 181] on icon at bounding box center [602, 192] width 23 height 23
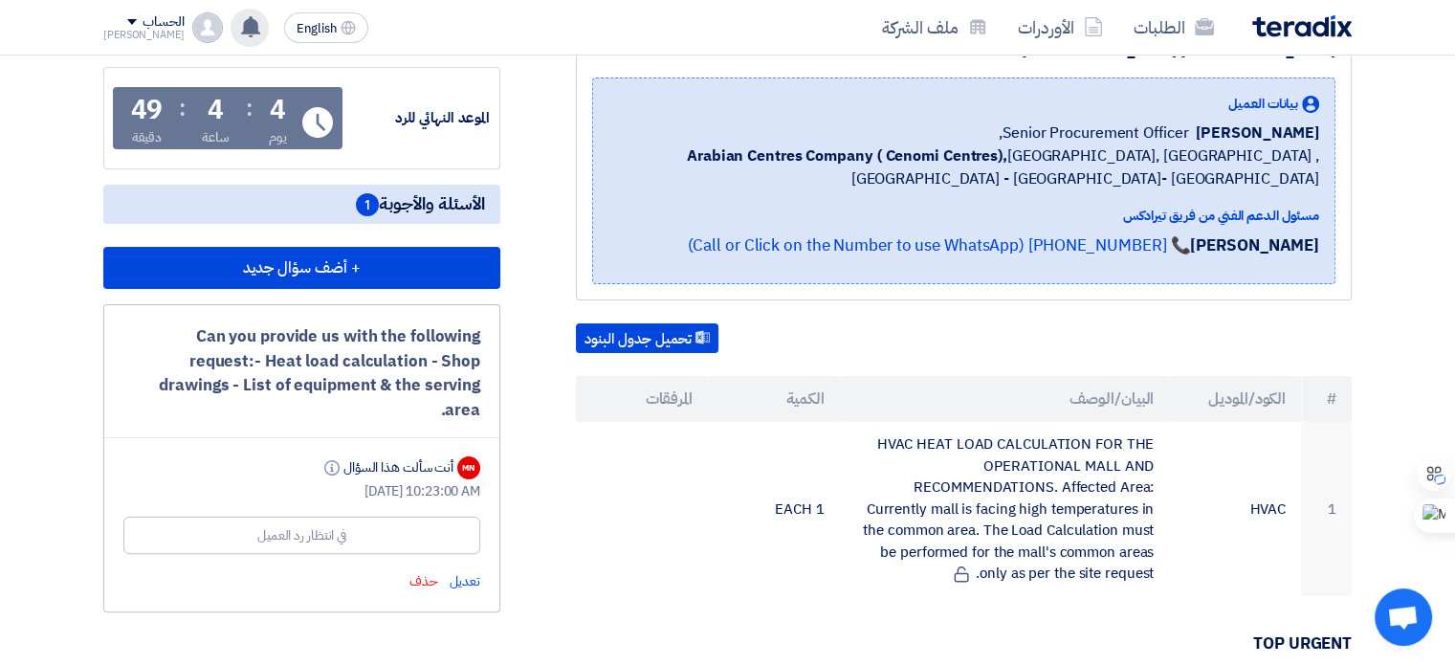
scroll to position [302, 0]
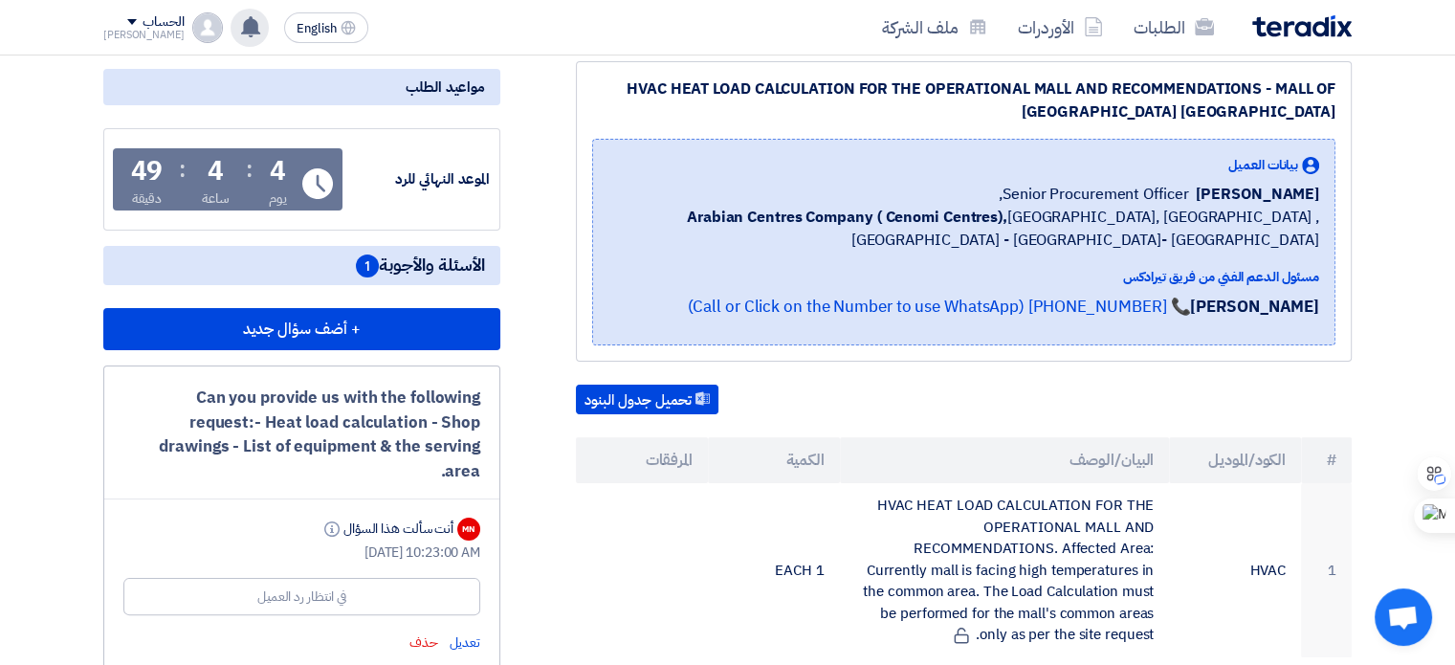
click at [787, 352] on div "HVAC HEAT LOAD CALCULATION FOR THE OPERATIONAL MALL AND RECOMMENDATIONS - MALL …" at bounding box center [940, 665] width 851 height 1209
click at [532, 443] on div "HVAC HEAT LOAD CALCULATION FOR THE OPERATIONAL MALL AND RECOMMENDATIONS - MALL …" at bounding box center [940, 665] width 851 height 1209
click at [520, 136] on div "HVAC HEAT LOAD CALCULATION FOR THE OPERATIONAL MALL AND RECOMMENDATIONS - MALL …" at bounding box center [940, 665] width 851 height 1209
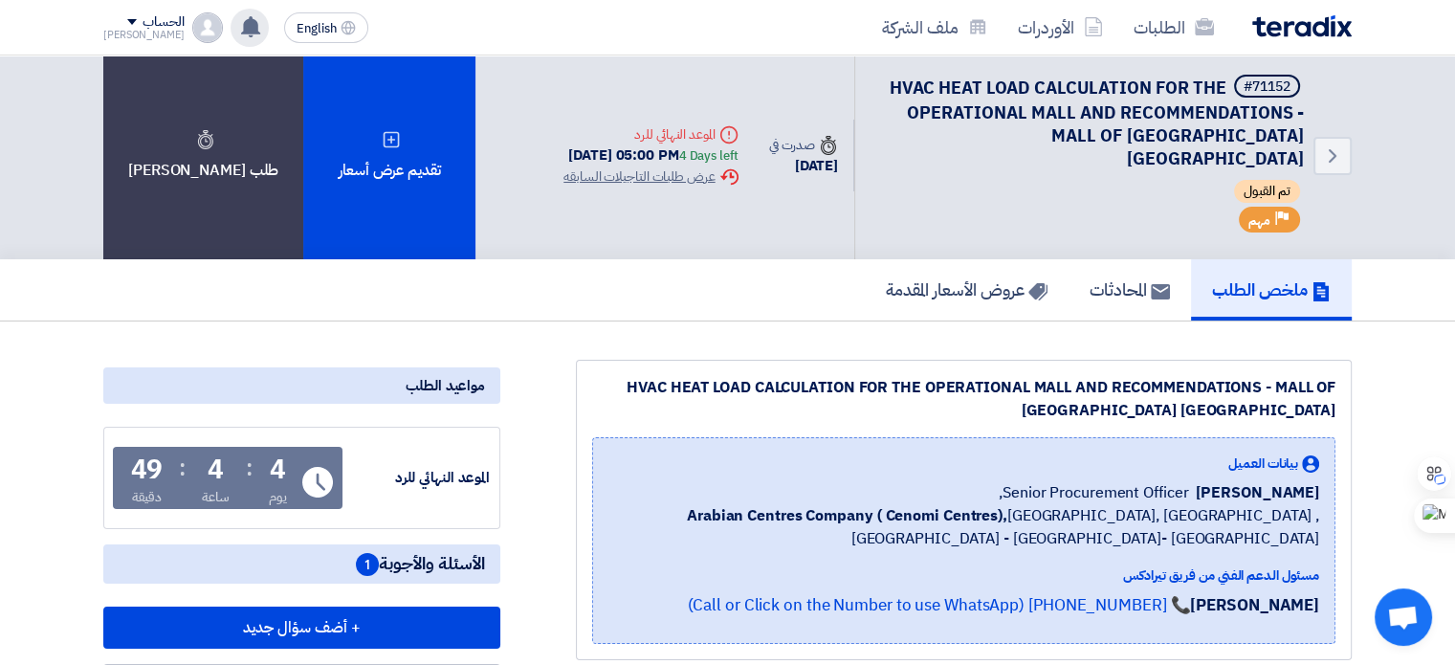
scroll to position [0, 0]
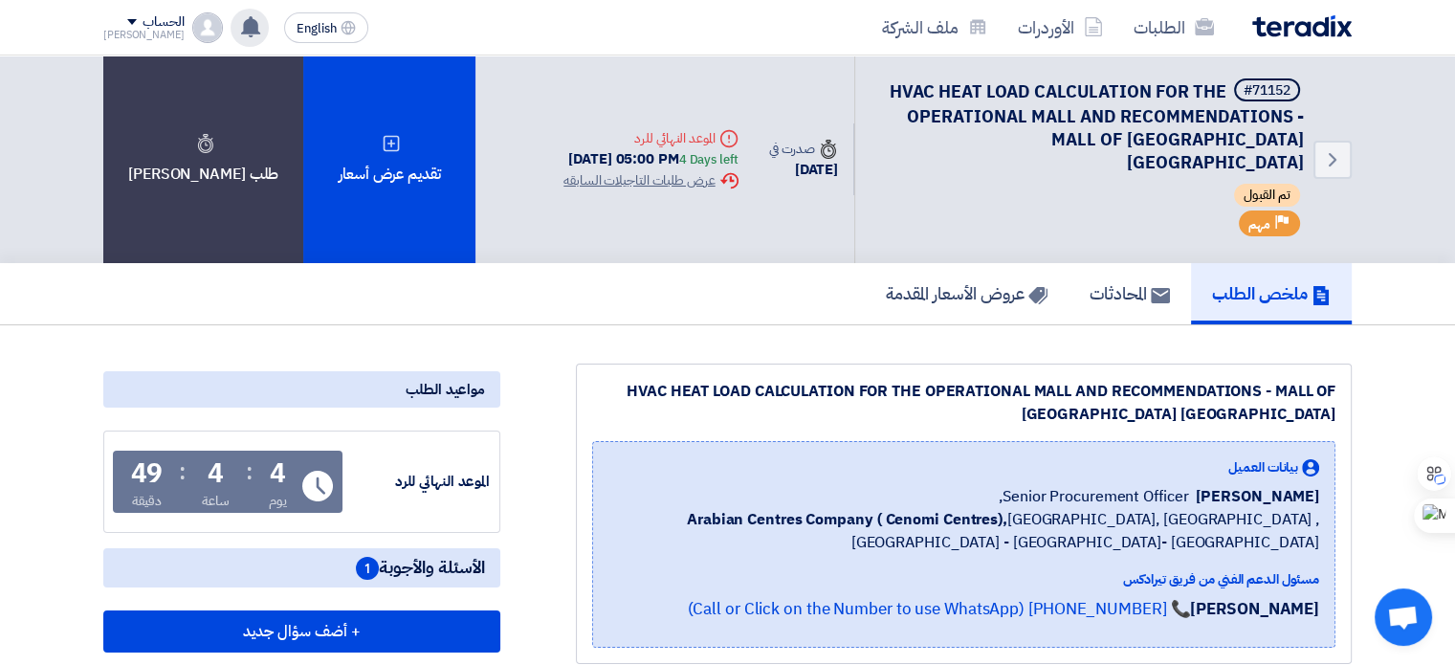
click at [554, 298] on div "ملخص الطلب المحادثات عروض الأسعار المقدمة" at bounding box center [727, 293] width 1248 height 61
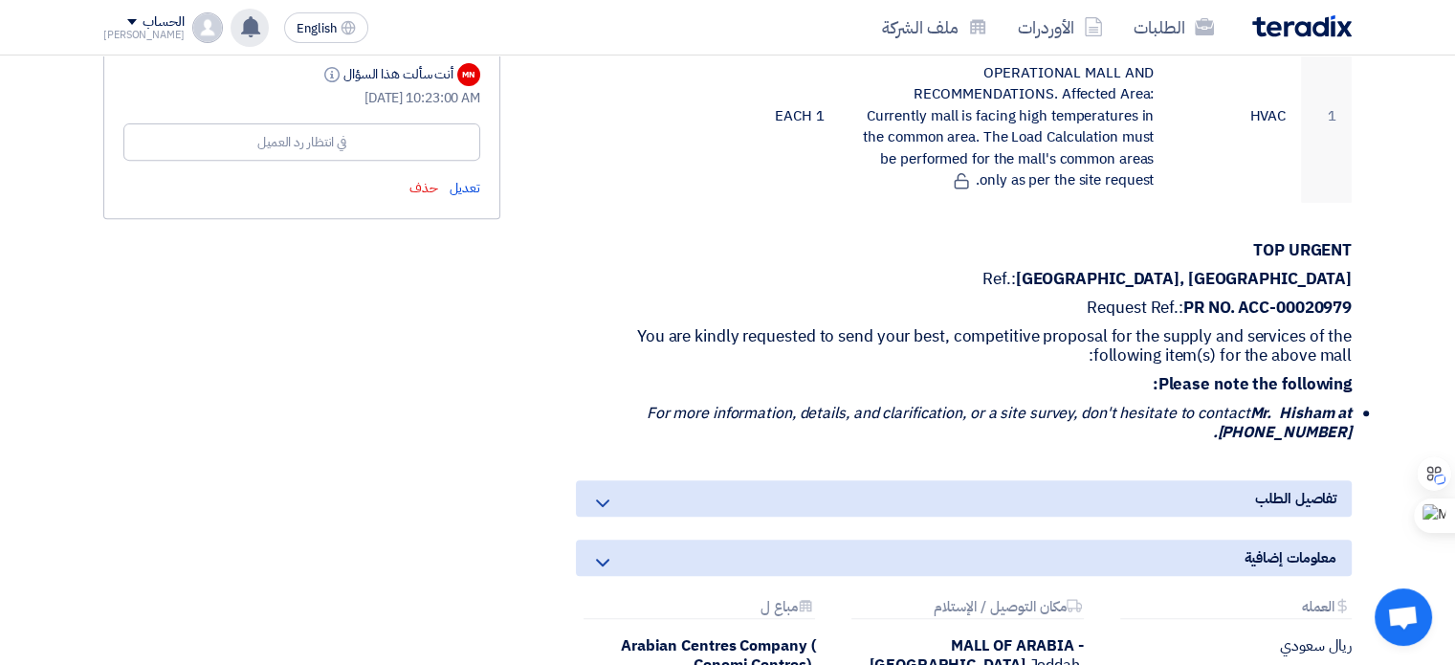
scroll to position [765, 0]
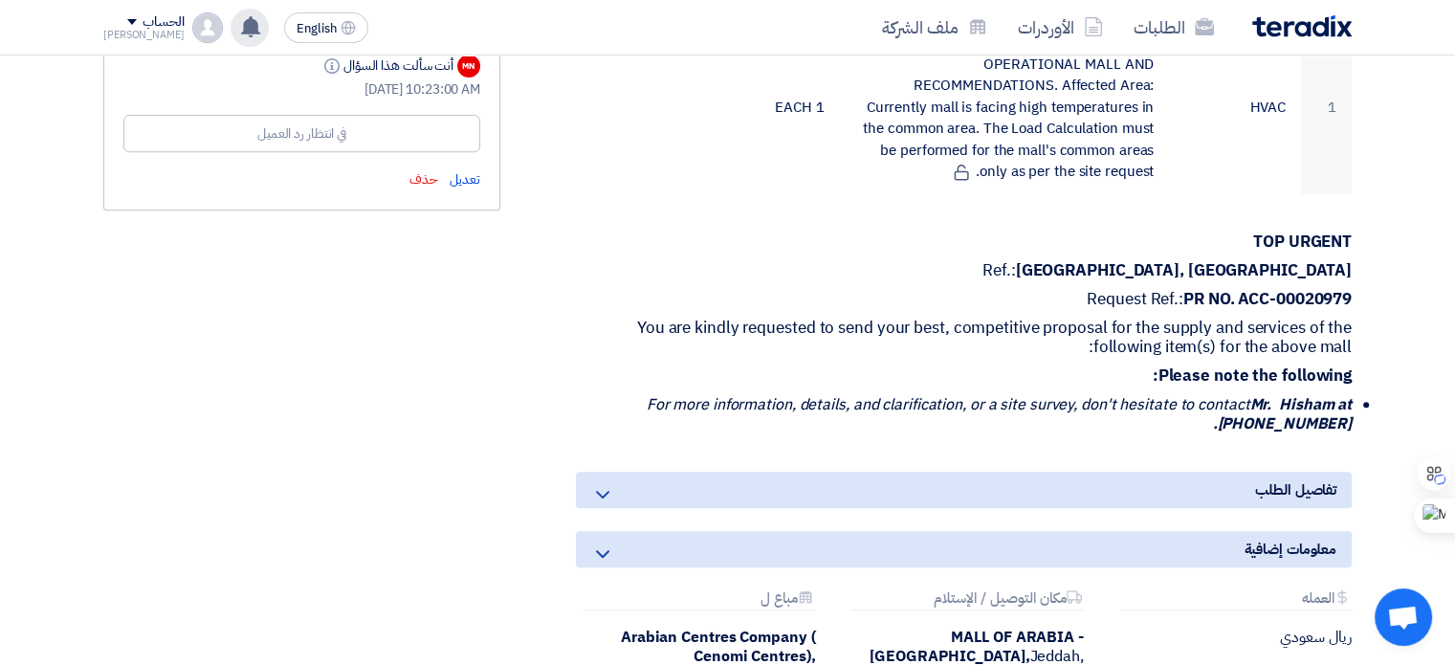
click at [386, 443] on div "مواعيد الطلب الموعد النهائي للرد Time Remaining 4 يوم : 4 ساعة : 49 دقيقة الأسئ…" at bounding box center [302, 202] width 426 height 1209
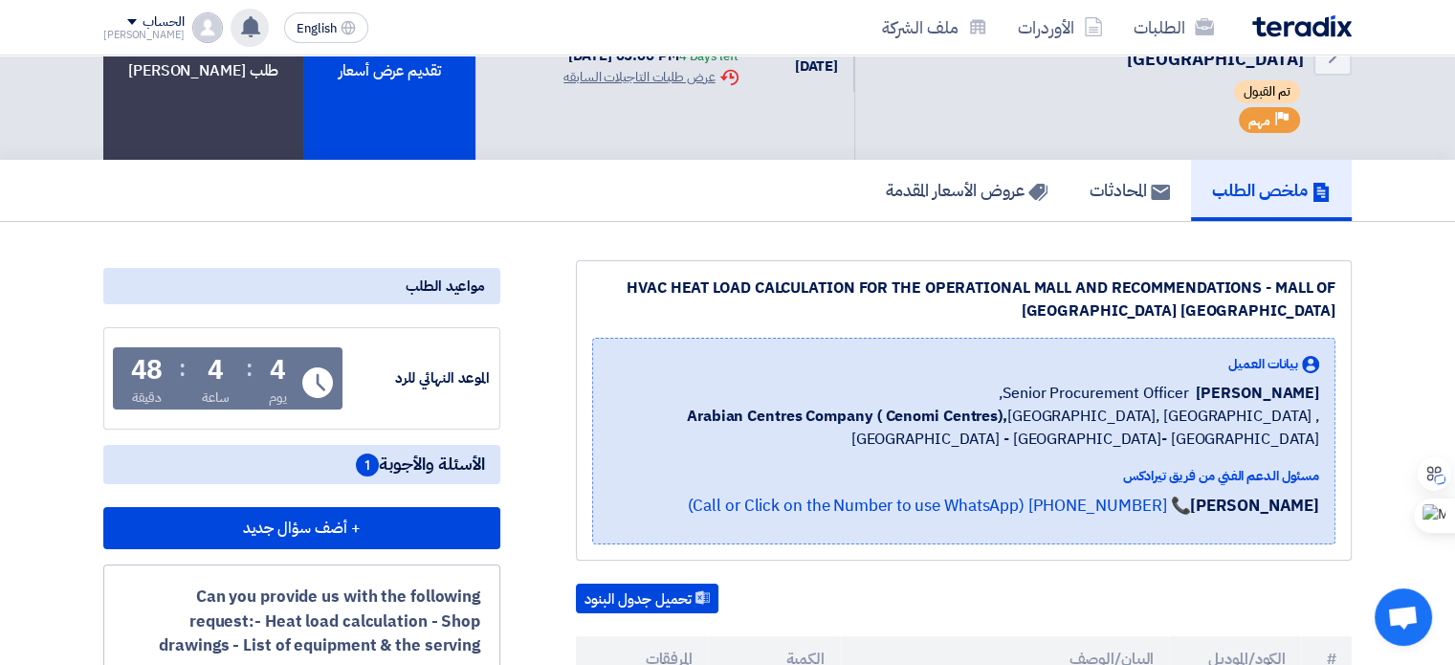
scroll to position [0, 0]
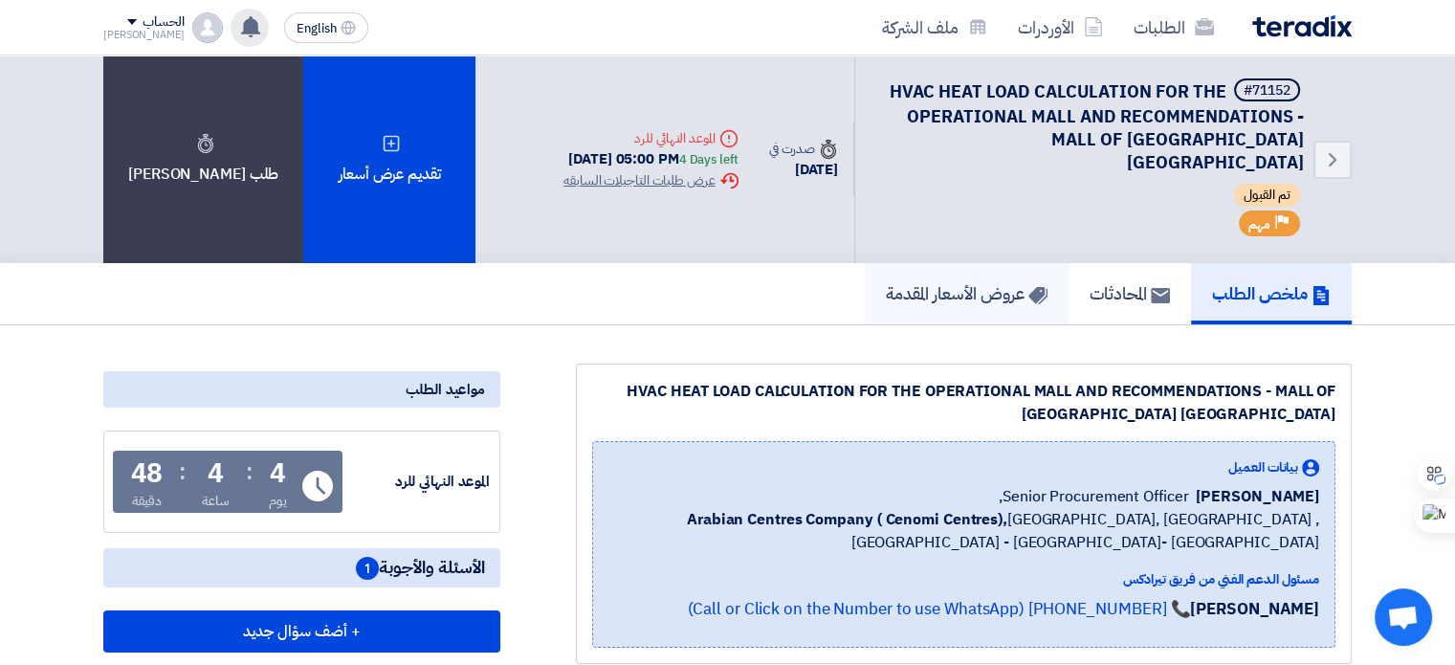
click at [970, 282] on h5 "عروض الأسعار المقدمة" at bounding box center [967, 293] width 162 height 22
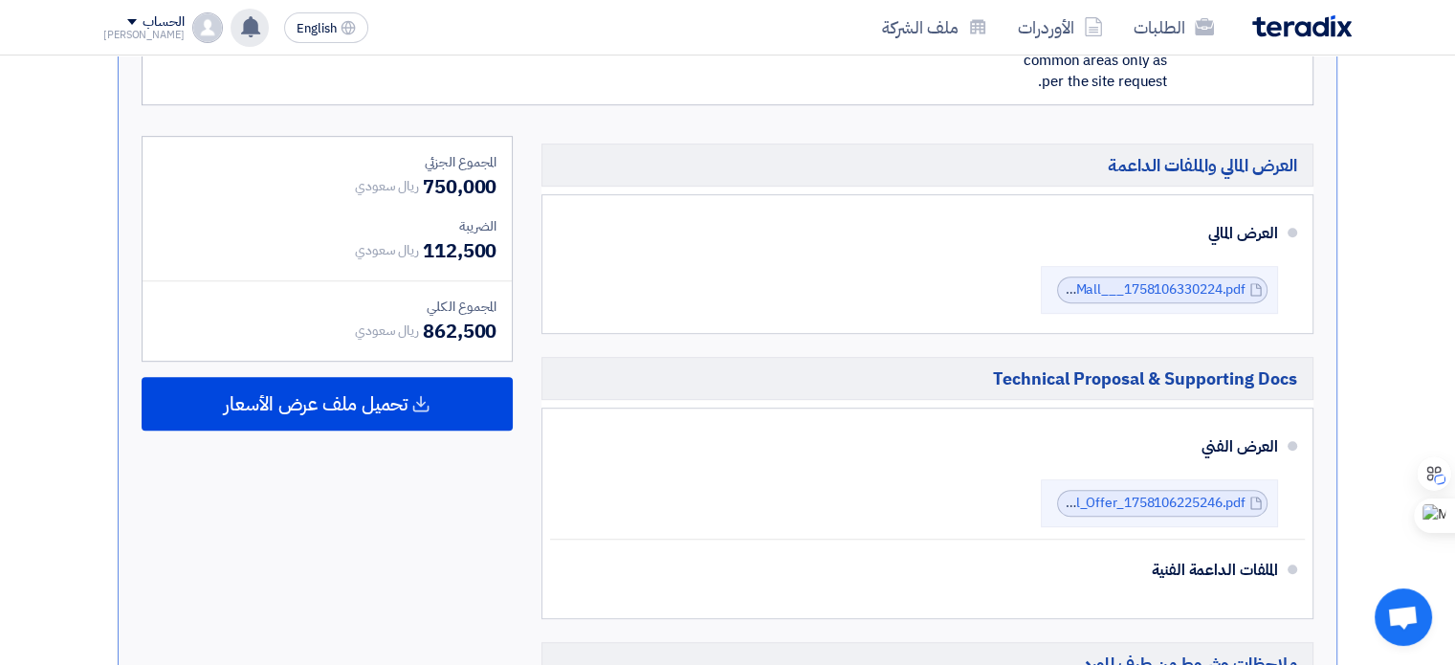
scroll to position [1054, 0]
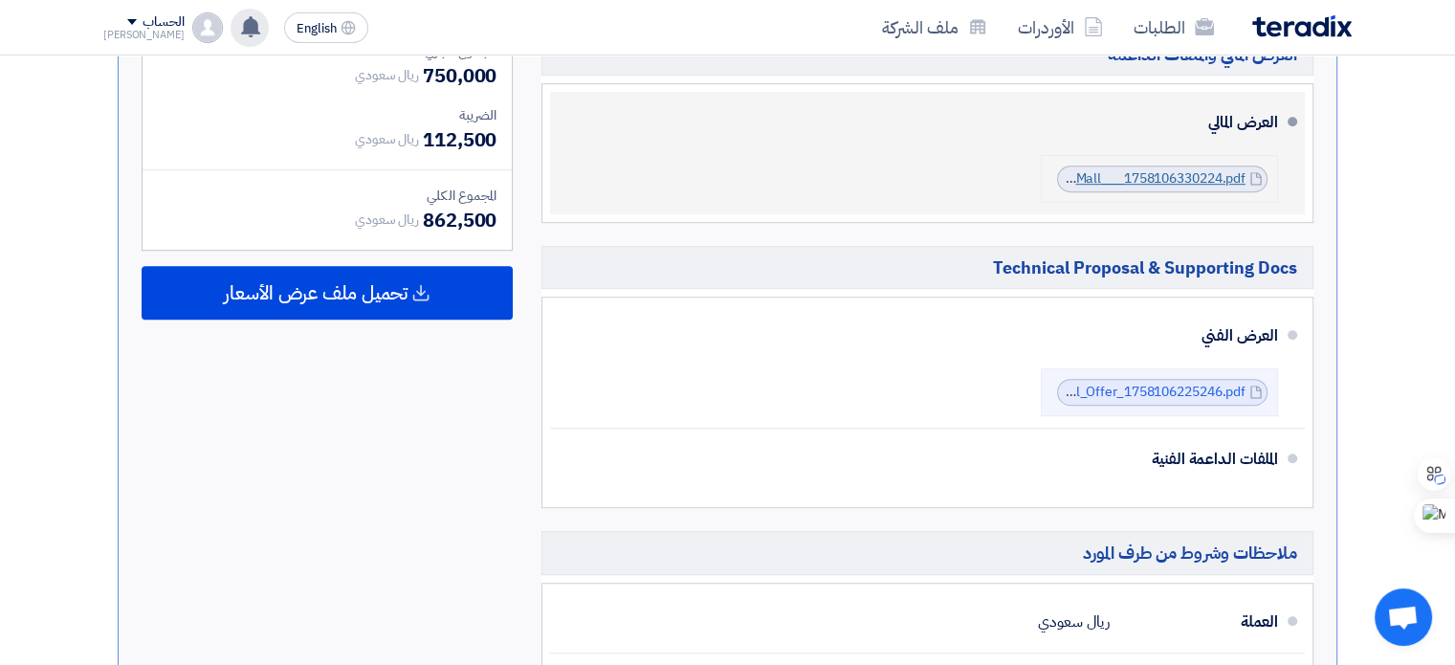
click at [1133, 168] on link "Arabian_Mall___1758106330224.pdf" at bounding box center [1133, 178] width 225 height 20
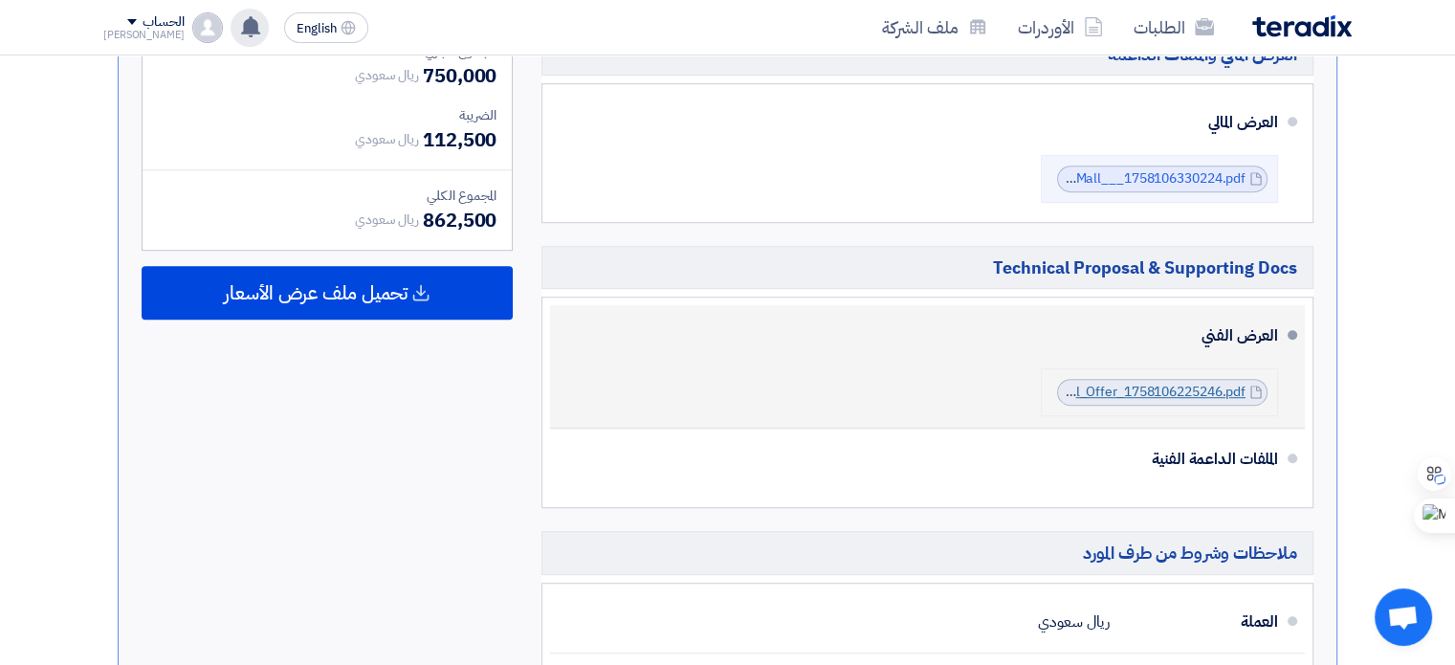
click at [1134, 382] on link "Arabian_Mall_Technical_Offer_1758106225246.pdf" at bounding box center [1091, 392] width 310 height 20
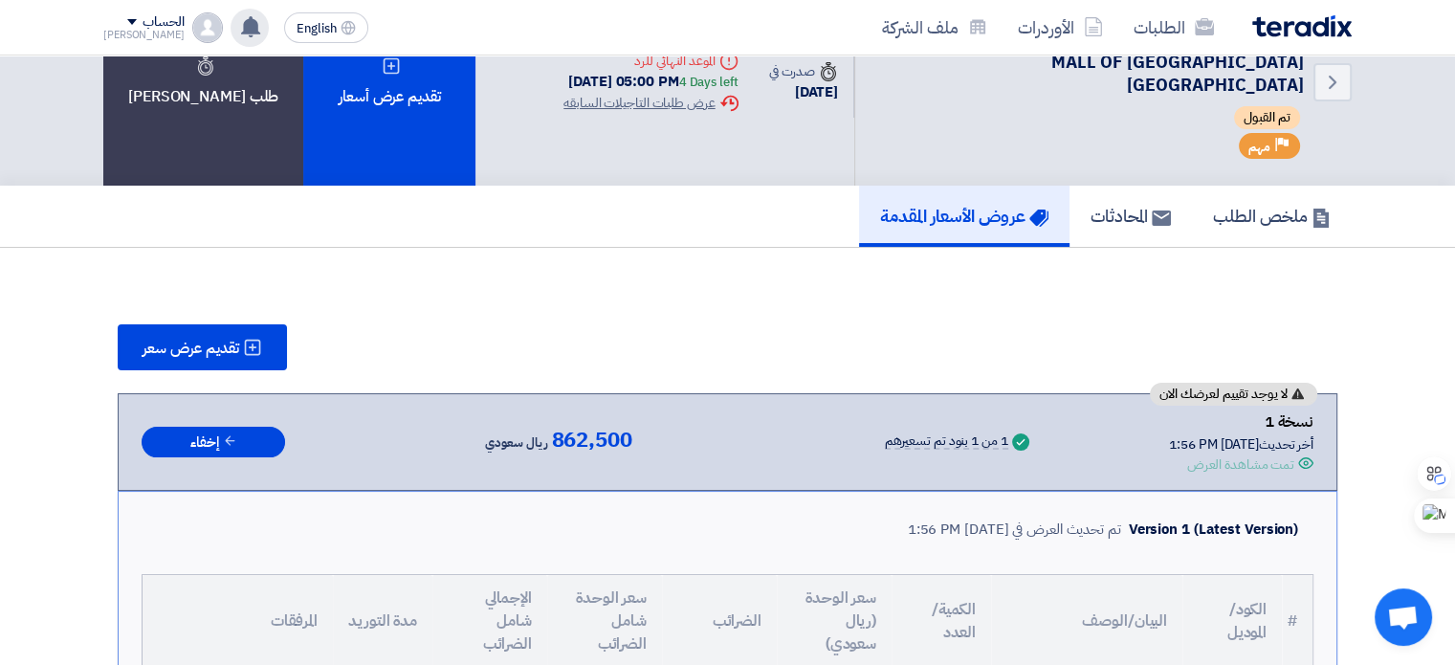
scroll to position [0, 0]
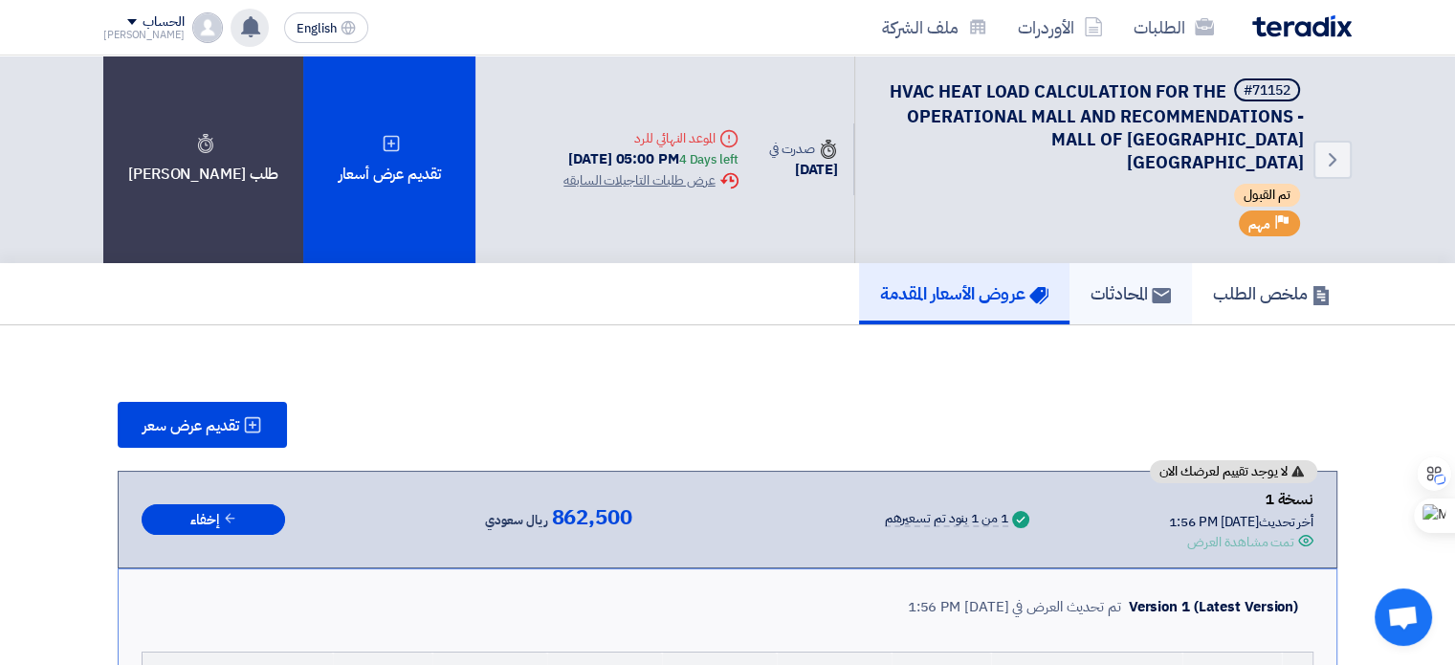
click at [1124, 282] on h5 "المحادثات" at bounding box center [1131, 293] width 80 height 22
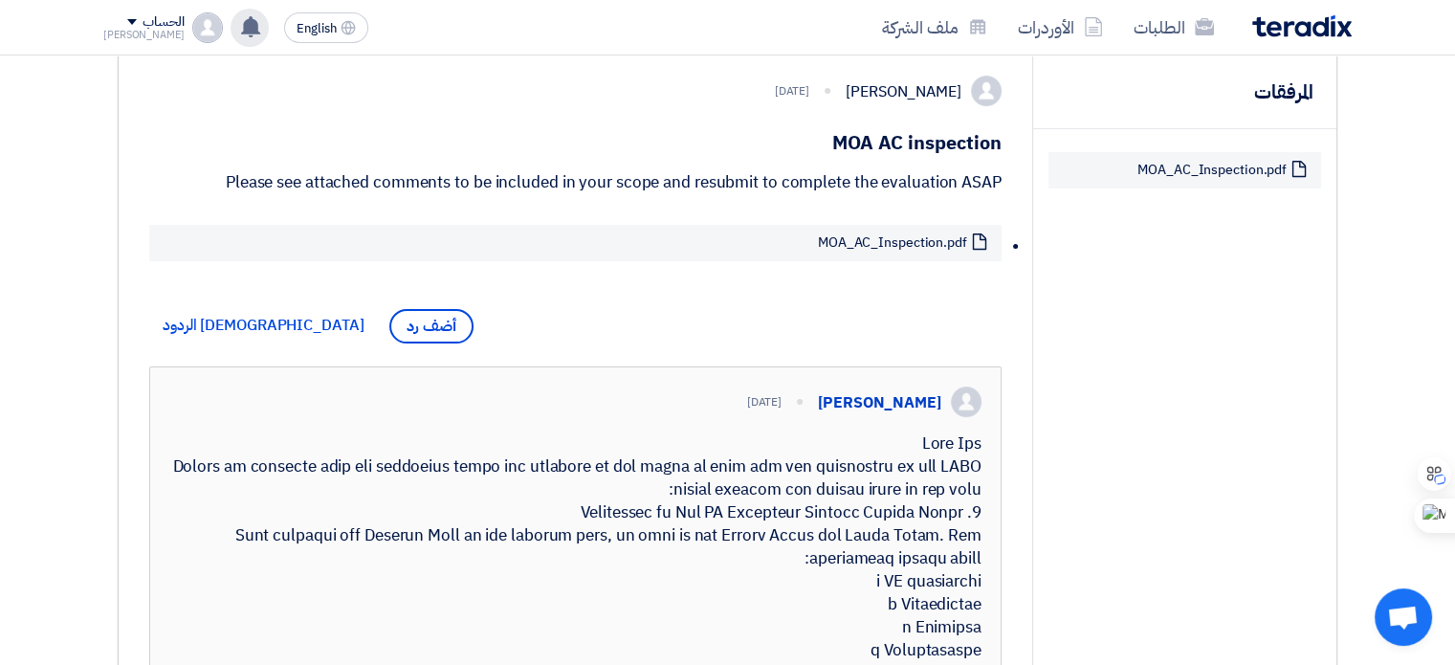
scroll to position [478, 0]
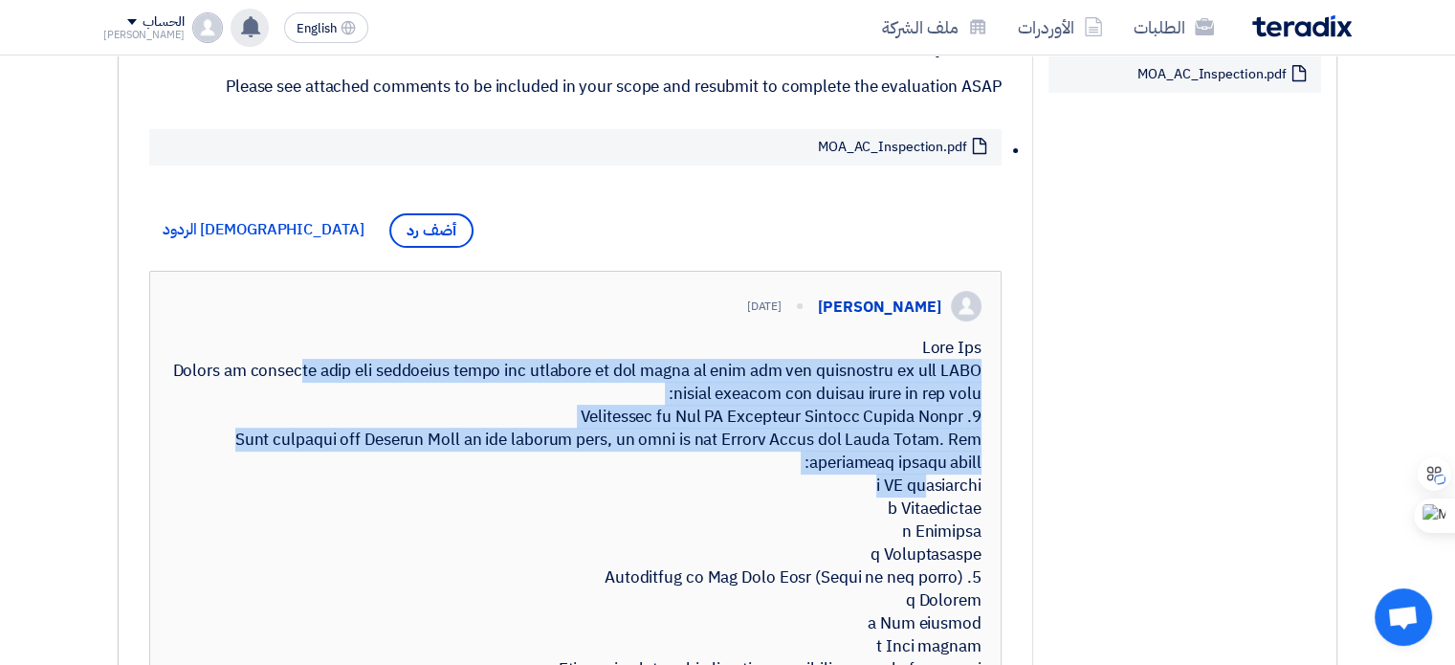
drag, startPoint x: 926, startPoint y: 367, endPoint x: 924, endPoint y: 493, distance: 125.3
click at [924, 493] on div at bounding box center [575, 647] width 812 height 620
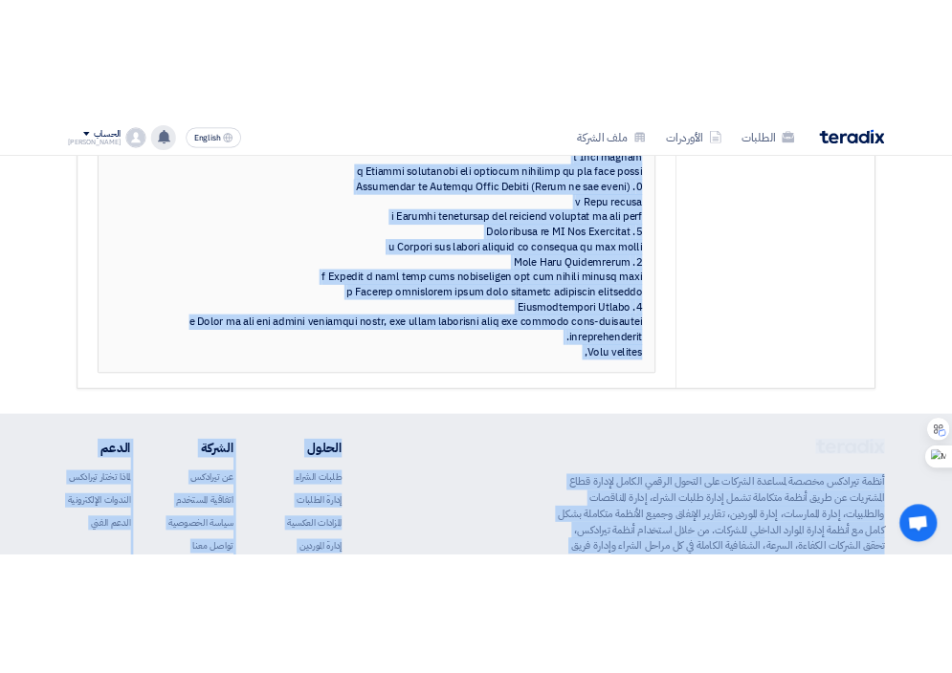
scroll to position [1333, 0]
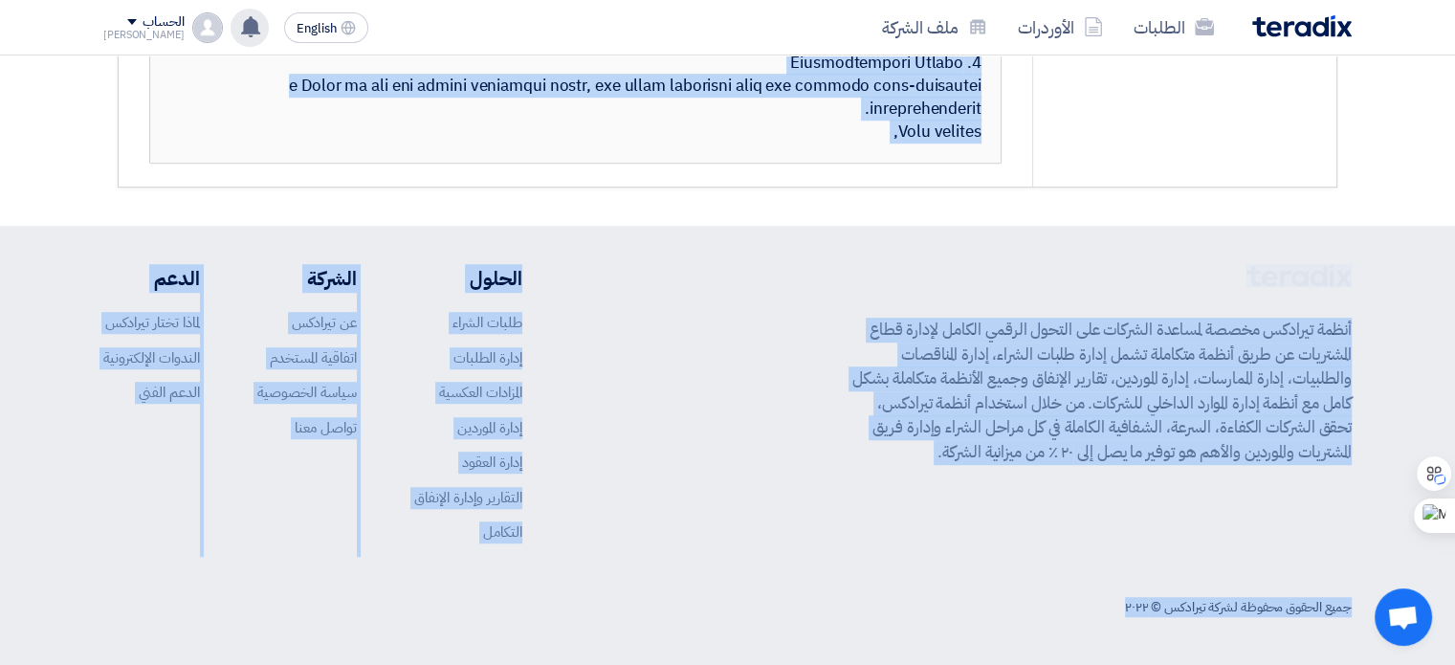
drag, startPoint x: 980, startPoint y: 364, endPoint x: 964, endPoint y: 132, distance: 232.0
copy div "Dear Sir Please be informed that the following items are included in our scope …"
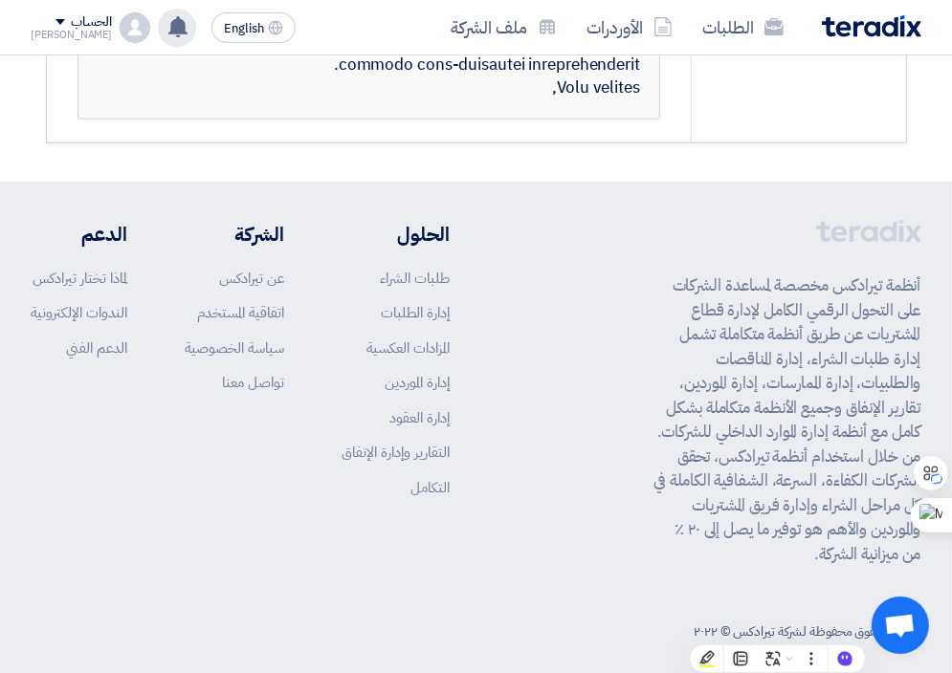
click at [300, 397] on div "الحلول طلبات الشراء إدارة الطلبات المزادات العكسية إدارة الموردين إدارة العقود …" at bounding box center [241, 366] width 419 height 293
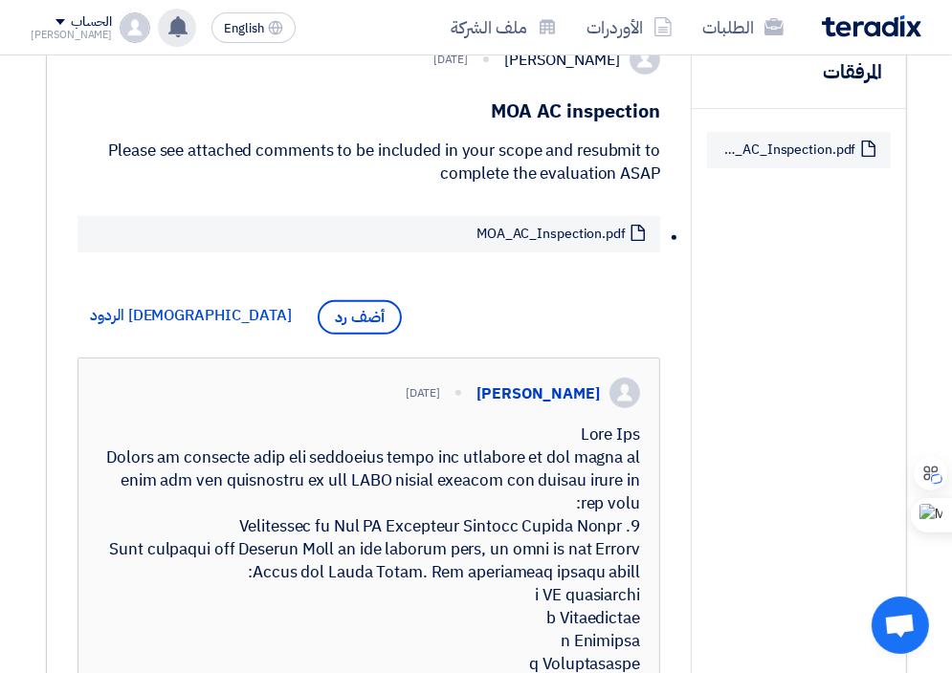
scroll to position [472, 0]
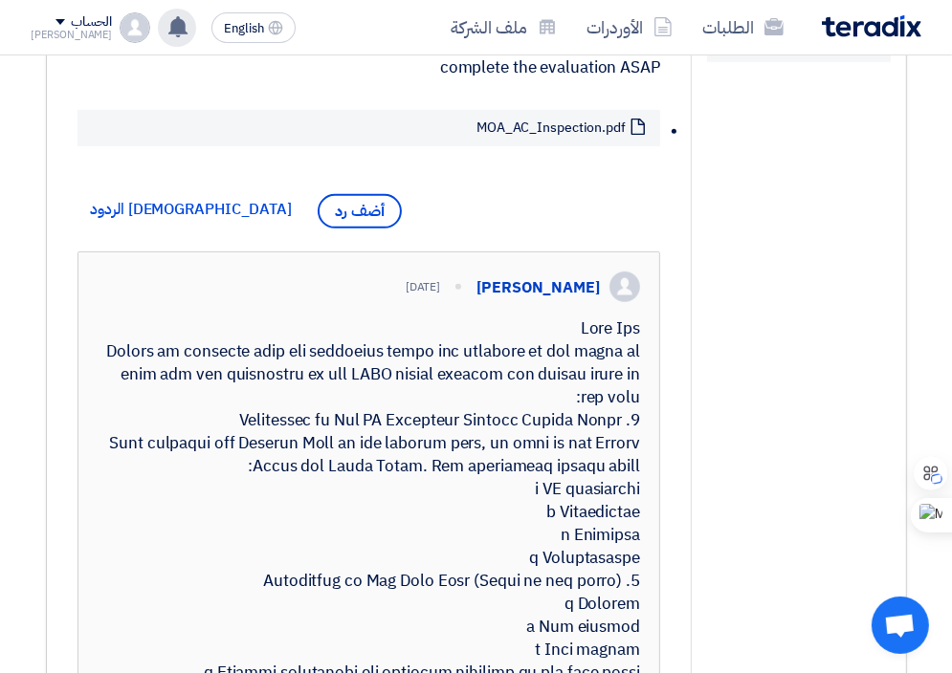
click at [642, 370] on div "[PERSON_NAME] [DATE]" at bounding box center [369, 616] width 582 height 727
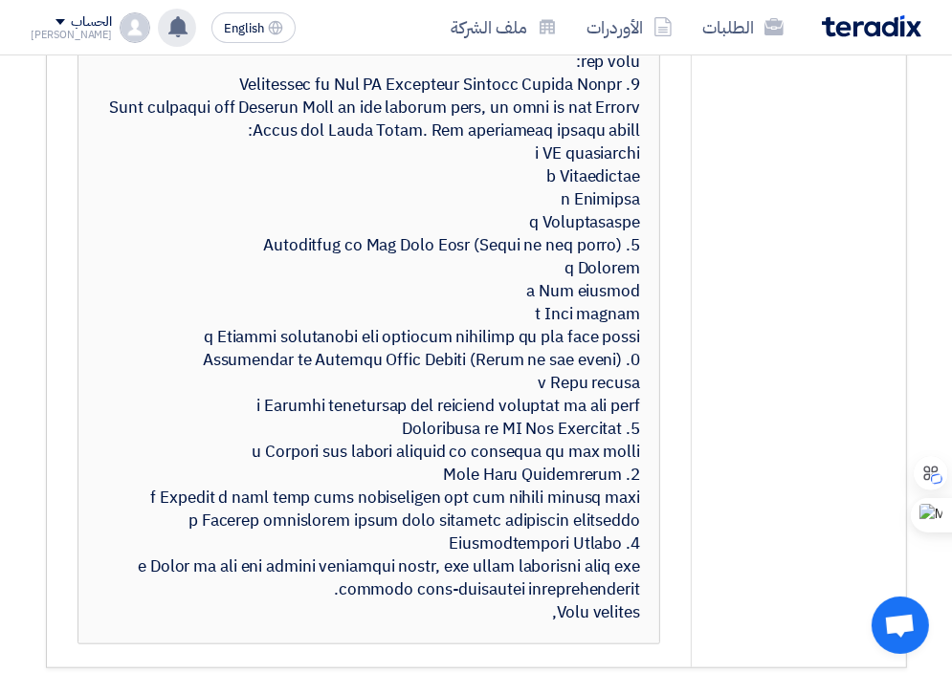
scroll to position [846, 0]
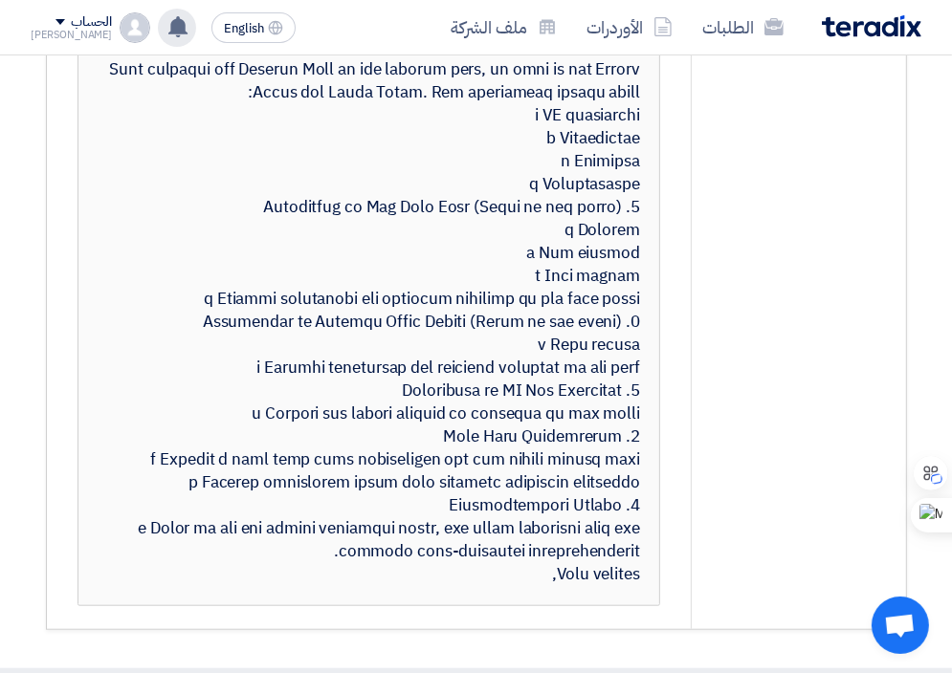
drag, startPoint x: 638, startPoint y: 367, endPoint x: 633, endPoint y: 631, distance: 264.1
click at [633, 586] on div at bounding box center [369, 265] width 543 height 643
copy div "Dear Sir Please be informed that the following items are included in our scope …"
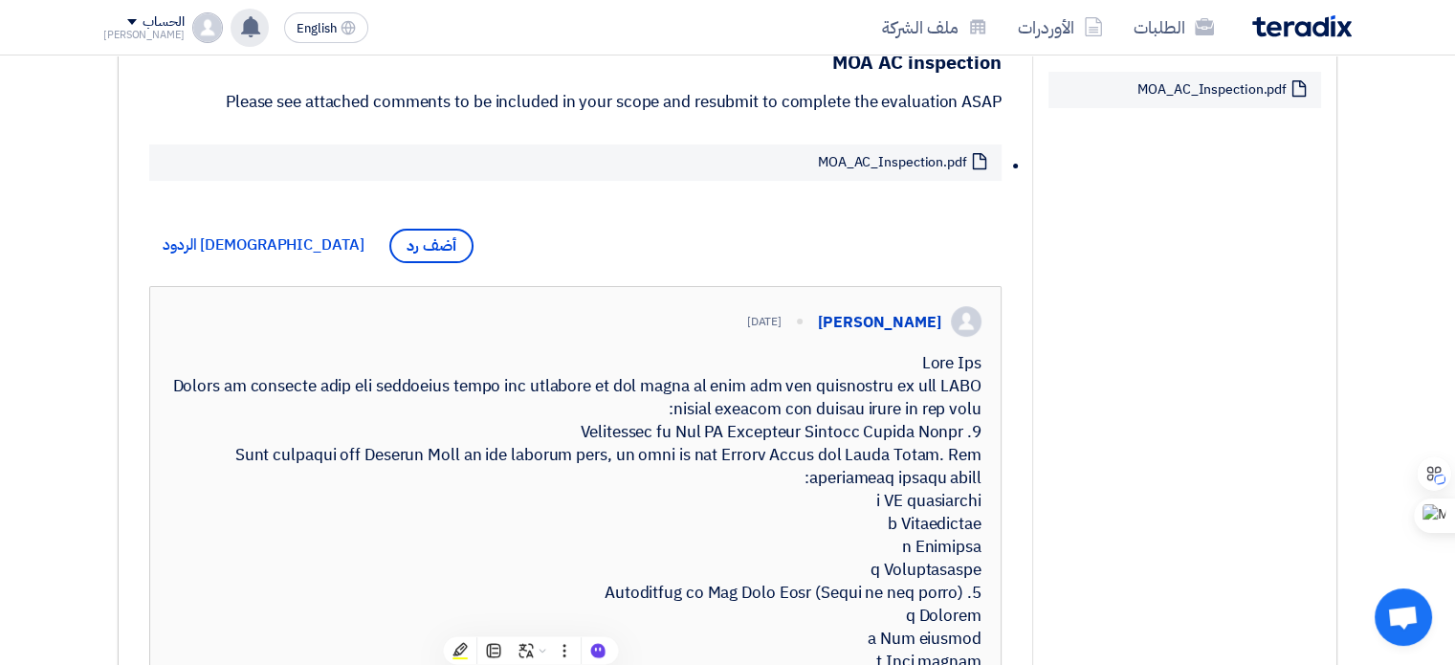
scroll to position [559, 0]
